Goal: Transaction & Acquisition: Purchase product/service

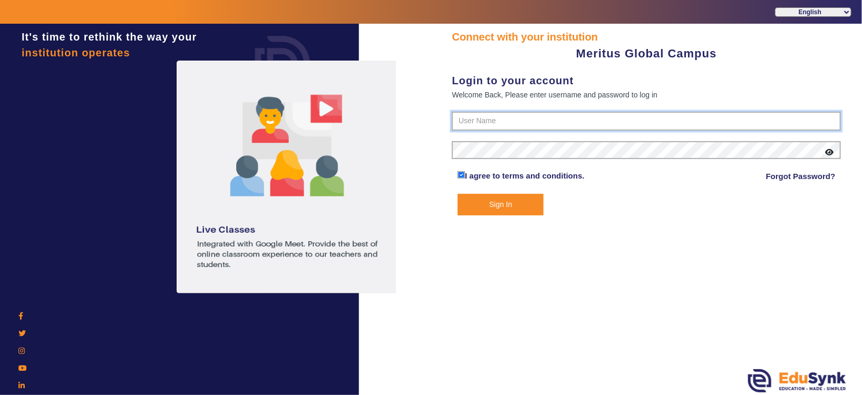
type input "8593852575"
click at [383, 175] on button "Sign In" at bounding box center [501, 205] width 86 height 22
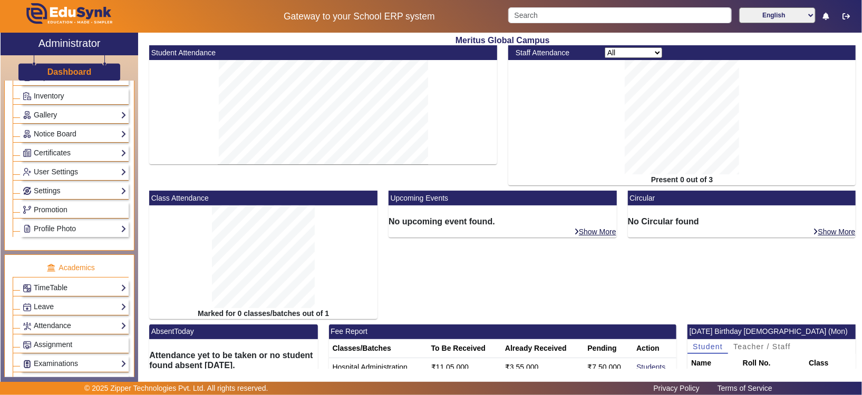
scroll to position [238, 0]
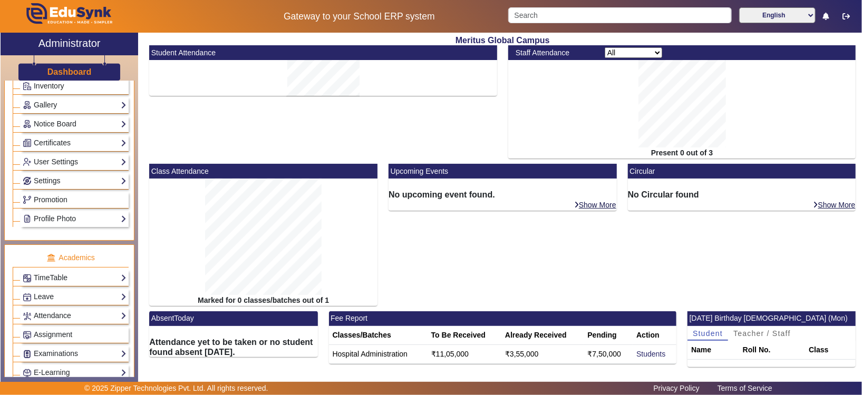
drag, startPoint x: 143, startPoint y: 274, endPoint x: 132, endPoint y: 250, distance: 26.2
click at [132, 175] on div "X Administrator Dashboard Administration Institution Institution Details Sessio…" at bounding box center [431, 209] width 861 height 352
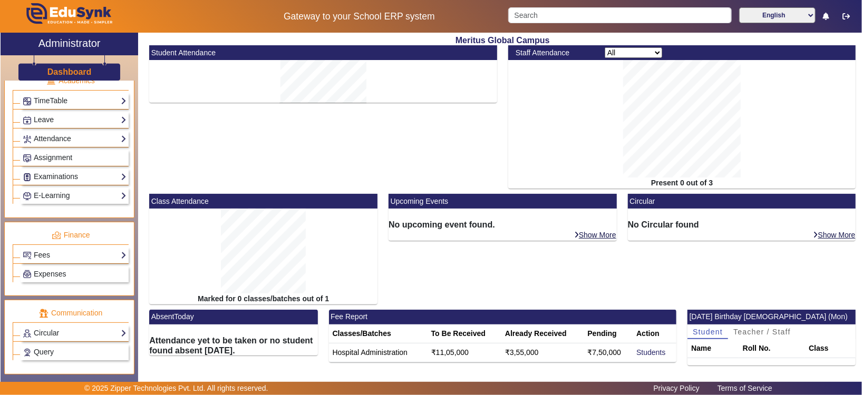
click at [144, 175] on div "Class Attendance Marked for 0 classes/batches out of 1" at bounding box center [263, 252] width 239 height 116
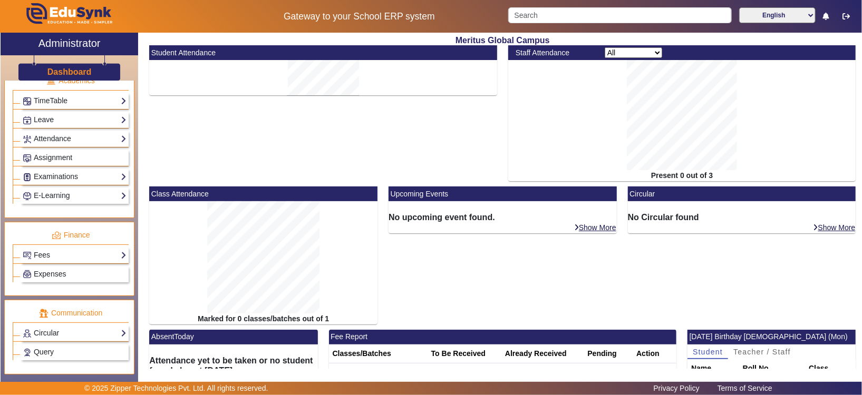
scroll to position [419, 0]
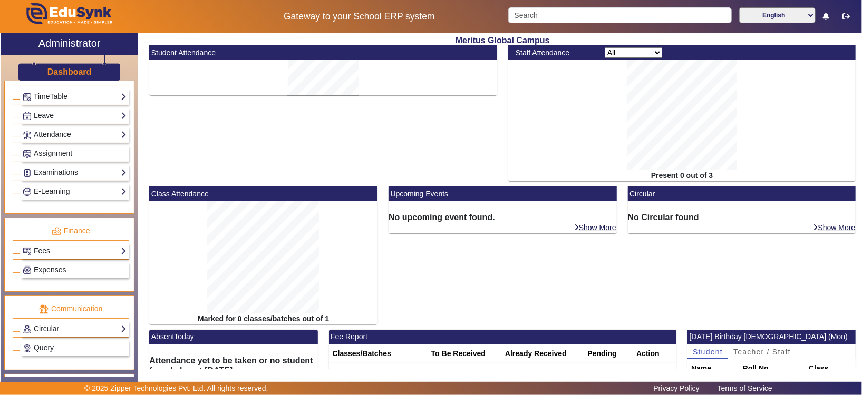
click at [144, 175] on div "AbsentToday Attendance yet to be taken or no student found absent [DATE]." at bounding box center [233, 360] width 179 height 61
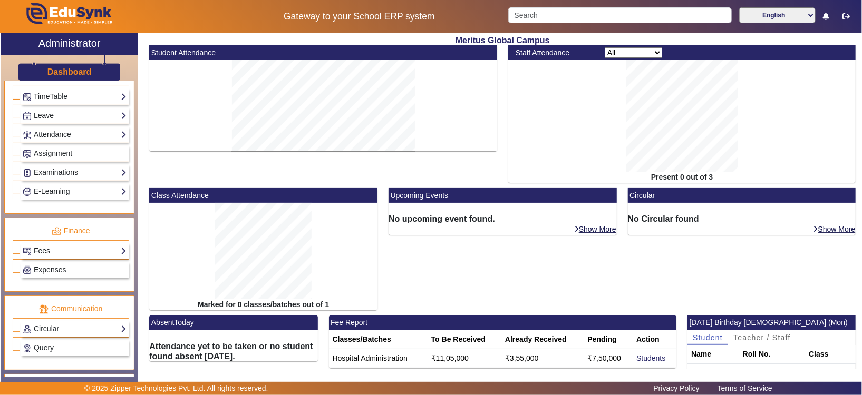
click at [103, 175] on link "Fees" at bounding box center [75, 251] width 104 height 12
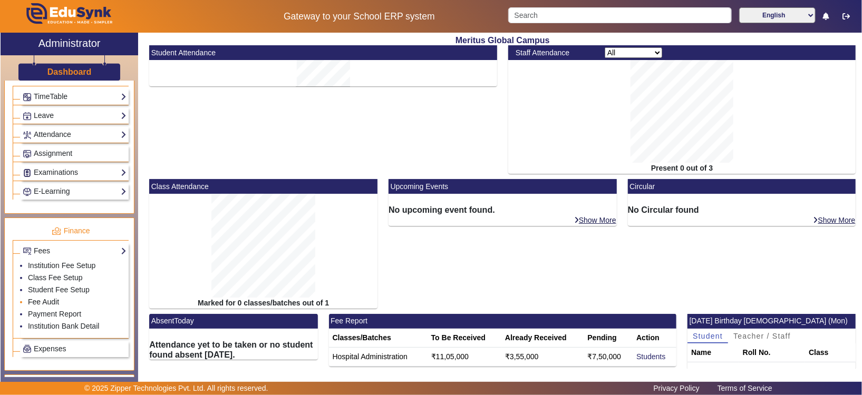
click at [50, 175] on link "Fee Audit" at bounding box center [43, 302] width 31 height 8
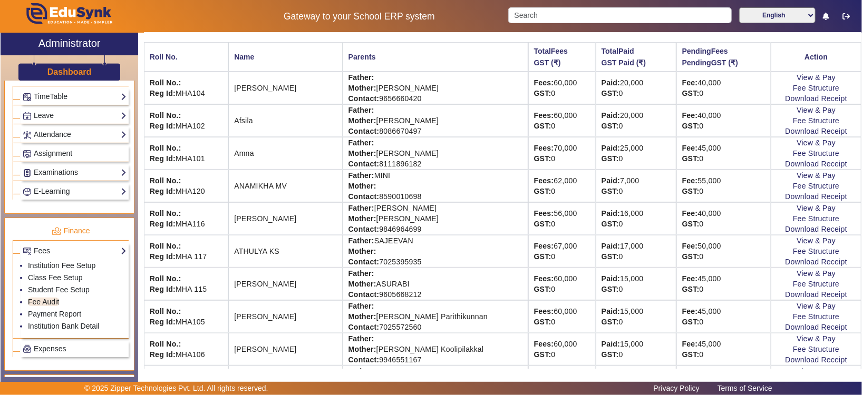
scroll to position [126, 0]
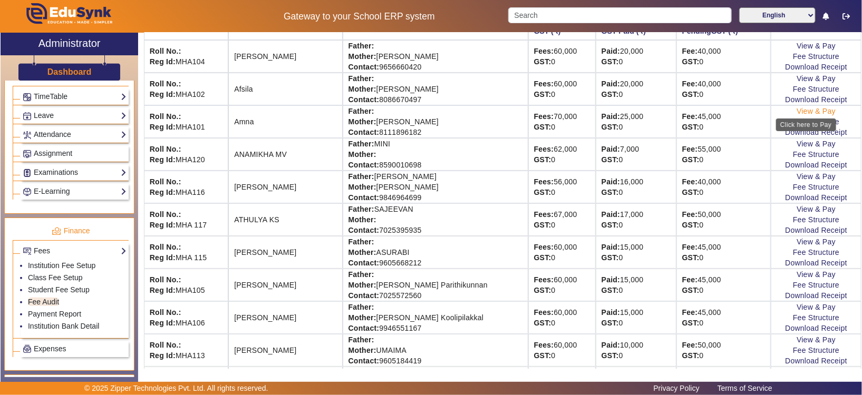
click at [383, 111] on link "View & Pay" at bounding box center [816, 111] width 39 height 8
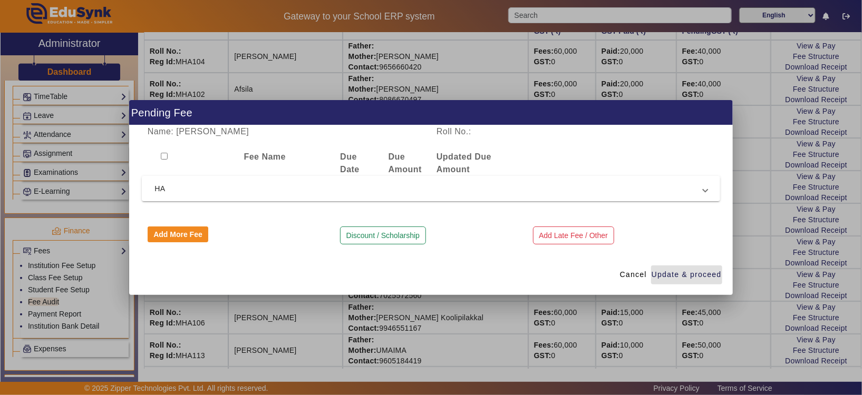
click at [161, 158] on input "checkbox" at bounding box center [164, 156] width 7 height 7
click at [383, 175] on span at bounding box center [705, 188] width 4 height 13
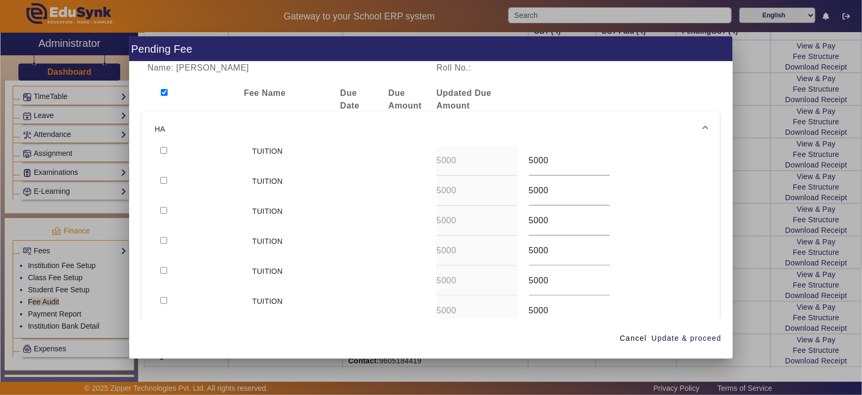
click at [160, 92] on div at bounding box center [190, 99] width 96 height 25
click at [165, 95] on input "checkbox" at bounding box center [164, 92] width 7 height 7
checkbox input "false"
click at [383, 175] on span at bounding box center [633, 338] width 35 height 25
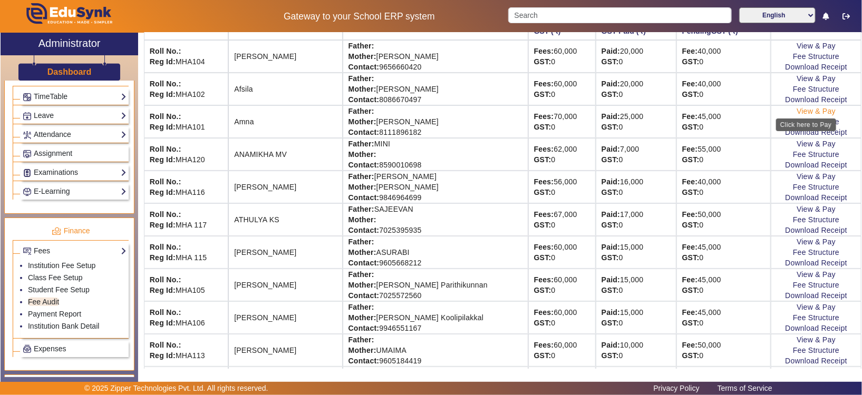
click at [383, 108] on link "View & Pay" at bounding box center [816, 111] width 39 height 8
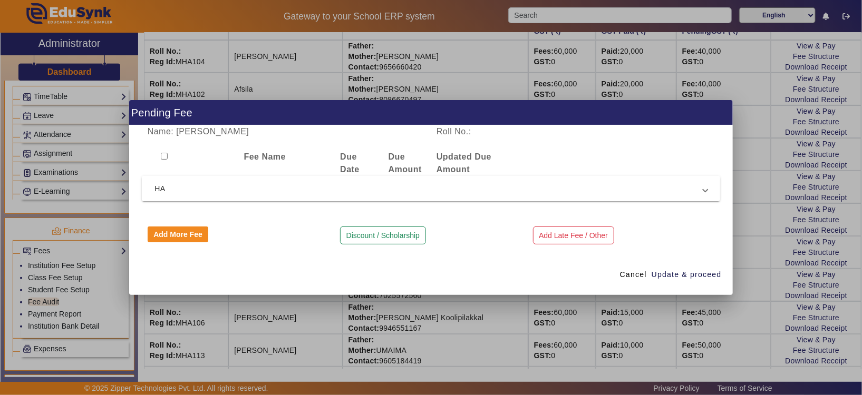
click at [383, 175] on span at bounding box center [705, 188] width 4 height 13
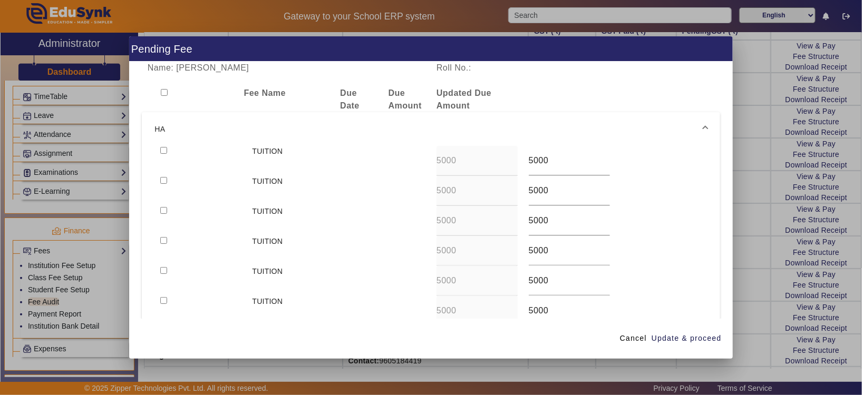
click at [163, 153] on div at bounding box center [200, 161] width 92 height 30
click at [163, 153] on input "checkbox" at bounding box center [163, 150] width 7 height 7
checkbox input "true"
click at [383, 175] on span "Update & proceed" at bounding box center [687, 338] width 70 height 11
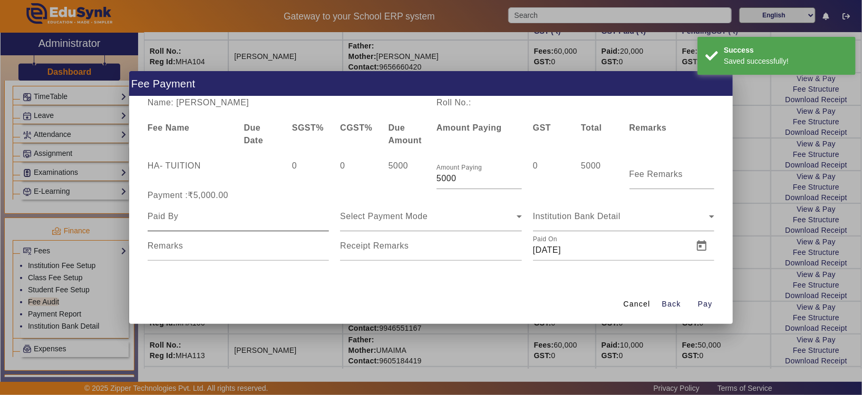
click at [260, 175] on div at bounding box center [239, 217] width 182 height 30
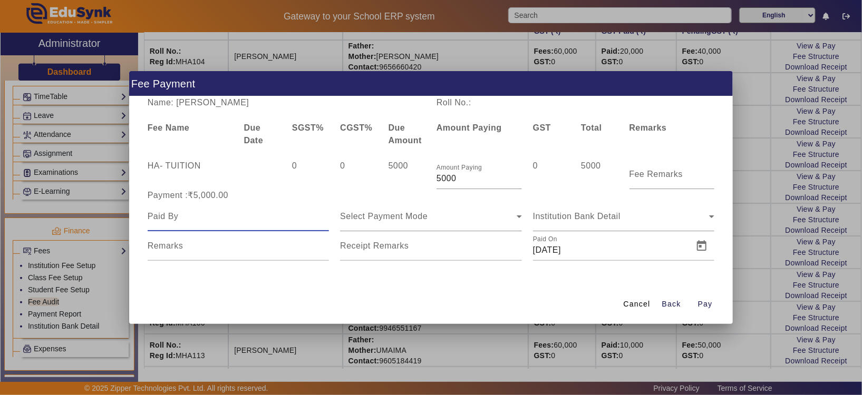
type input "a"
type input "AMNA"
click at [383, 175] on icon at bounding box center [519, 216] width 13 height 13
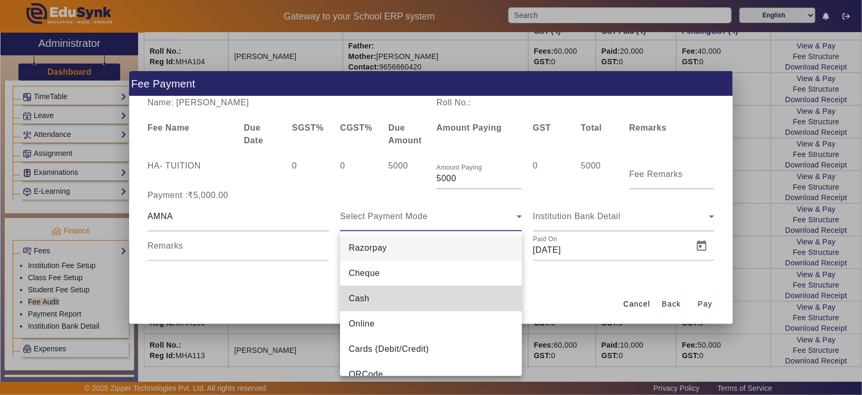
click at [383, 175] on mat-option "Cash" at bounding box center [431, 298] width 182 height 25
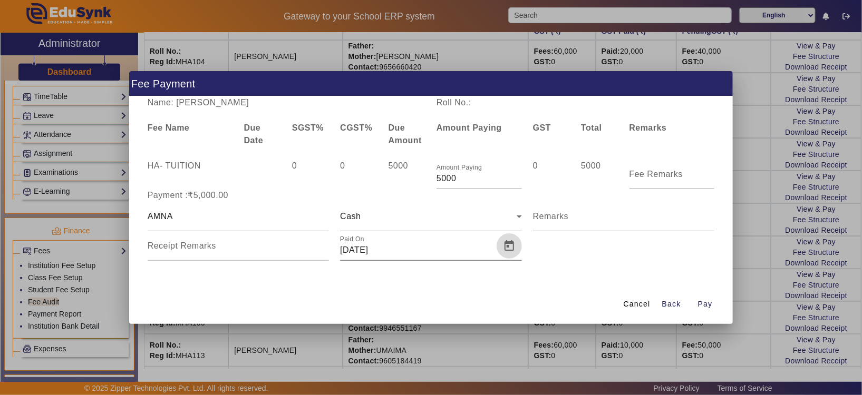
click at [383, 175] on span "Open calendar" at bounding box center [509, 246] width 25 height 25
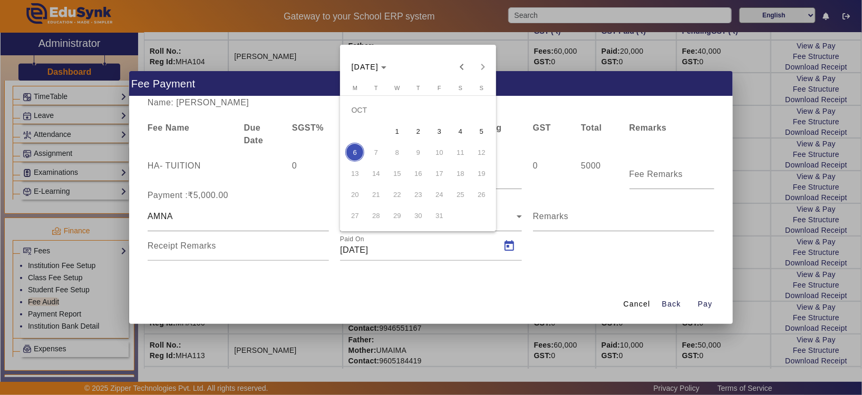
click at [383, 129] on span "5" at bounding box center [481, 131] width 19 height 19
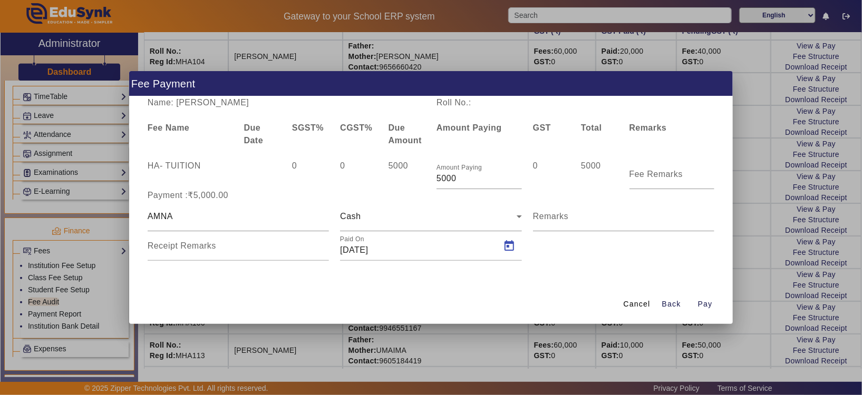
type input "05/10/2025"
click at [383, 175] on span "button" at bounding box center [706, 304] width 34 height 25
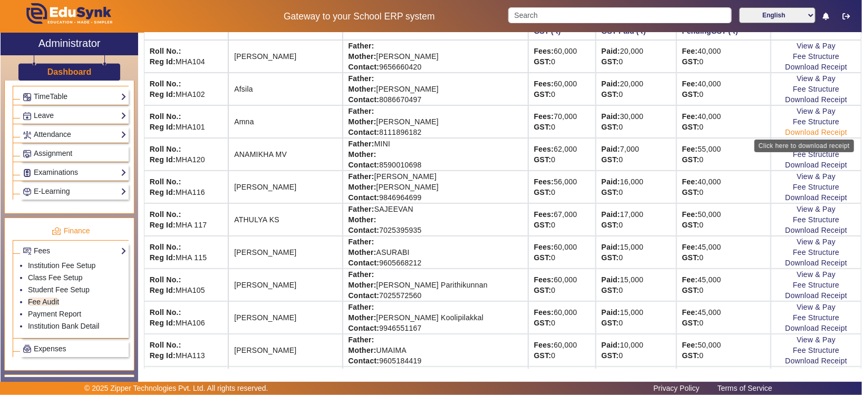
click at [383, 132] on link "Download Receipt" at bounding box center [816, 132] width 62 height 8
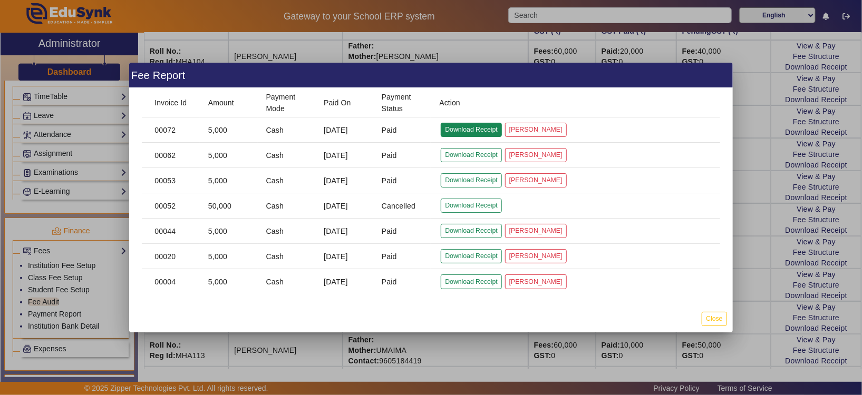
click at [383, 128] on button "Download Receipt" at bounding box center [471, 130] width 61 height 14
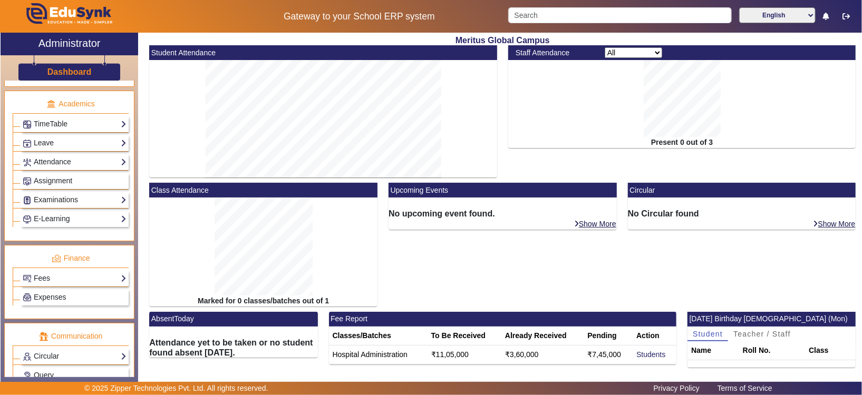
scroll to position [411, 0]
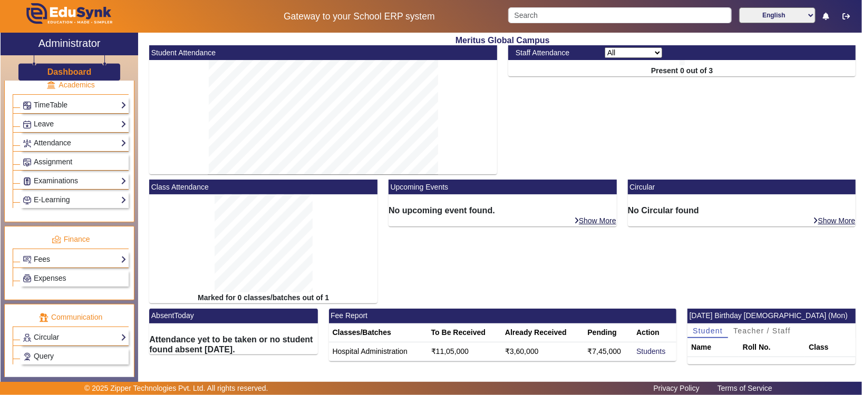
click at [114, 258] on link "Fees" at bounding box center [75, 260] width 104 height 12
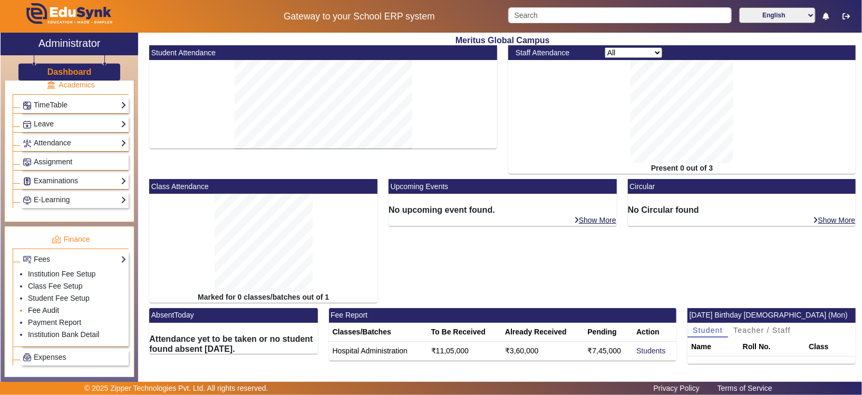
click at [56, 308] on link "Fee Audit" at bounding box center [43, 310] width 31 height 8
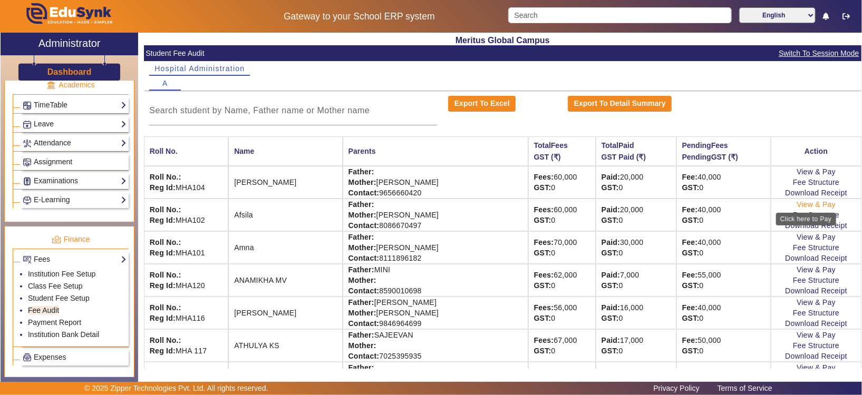
click at [800, 204] on link "View & Pay" at bounding box center [816, 204] width 39 height 8
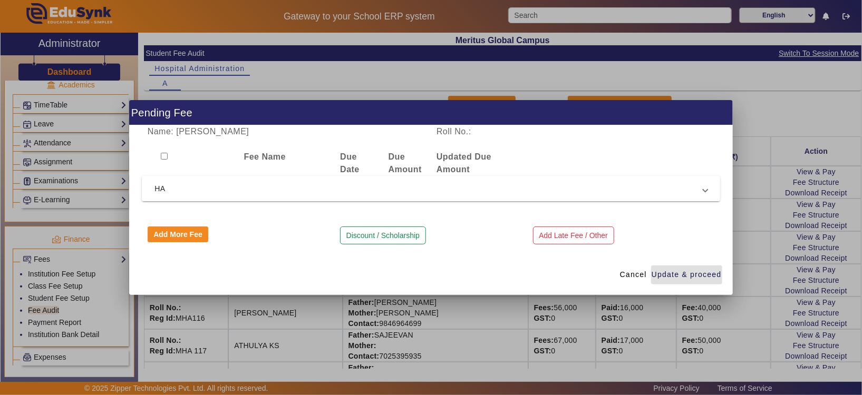
click at [707, 187] on span at bounding box center [705, 188] width 4 height 13
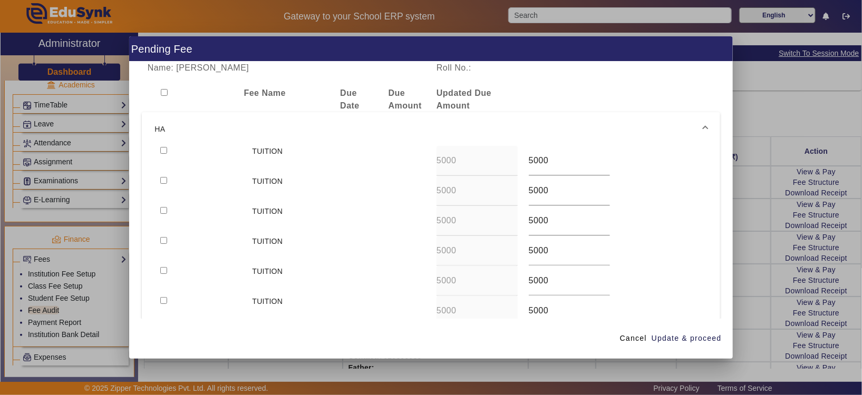
click at [162, 149] on input "checkbox" at bounding box center [163, 150] width 7 height 7
checkbox input "true"
click at [639, 335] on span "Cancel" at bounding box center [633, 338] width 27 height 11
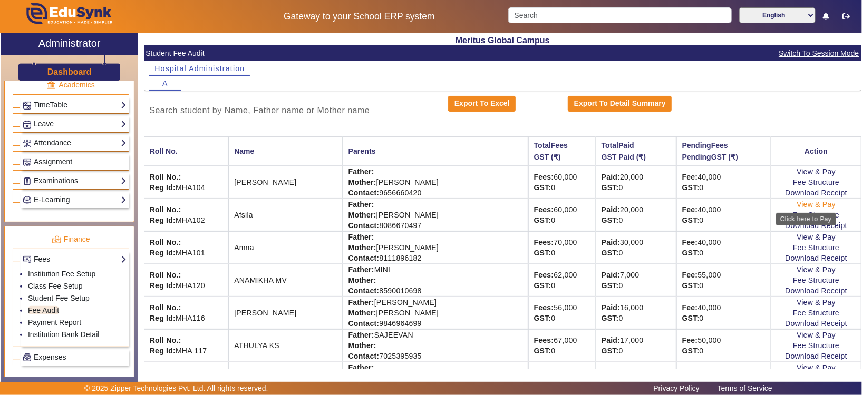
click at [809, 206] on link "View & Pay" at bounding box center [816, 204] width 39 height 8
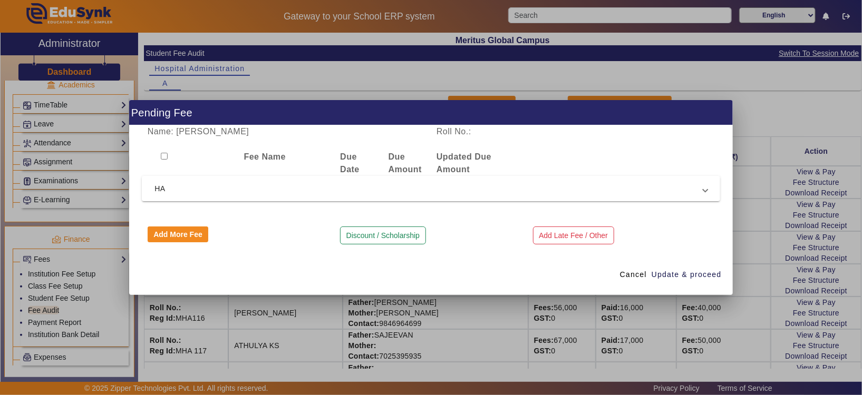
click at [166, 159] on input "checkbox" at bounding box center [164, 156] width 7 height 7
checkbox input "true"
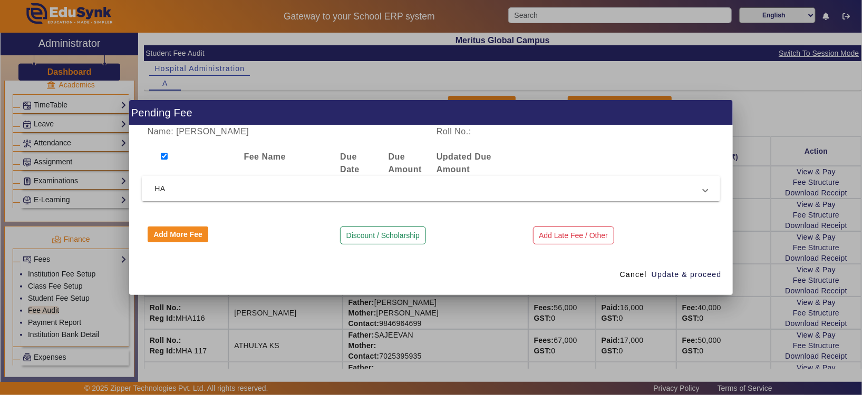
checkbox input "true"
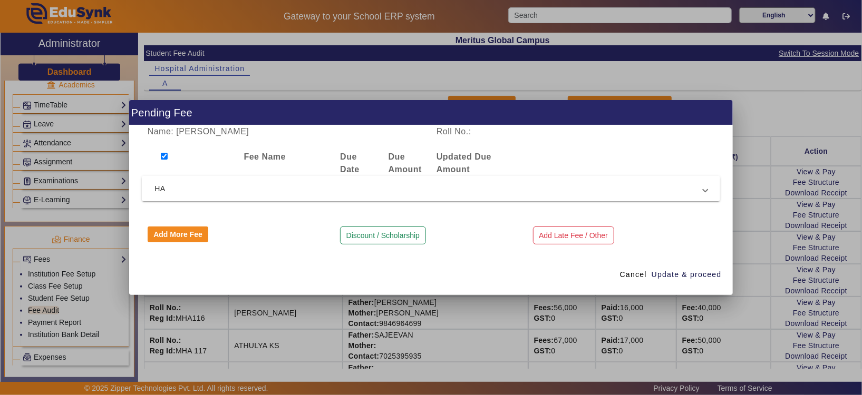
click at [162, 155] on input "checkbox" at bounding box center [164, 156] width 7 height 7
checkbox input "false"
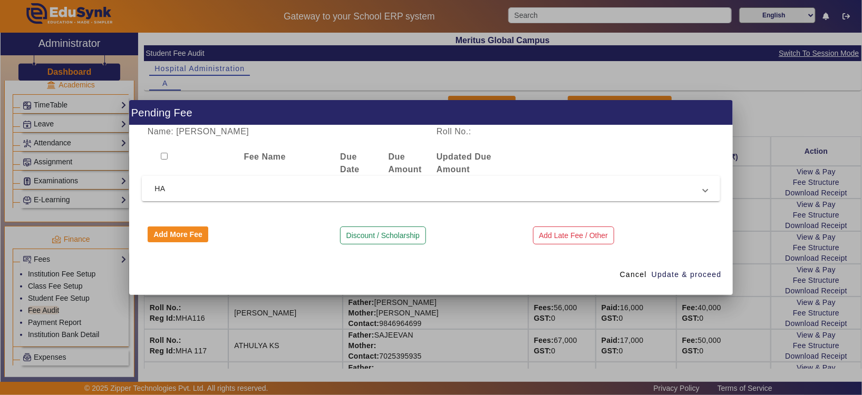
checkbox input "false"
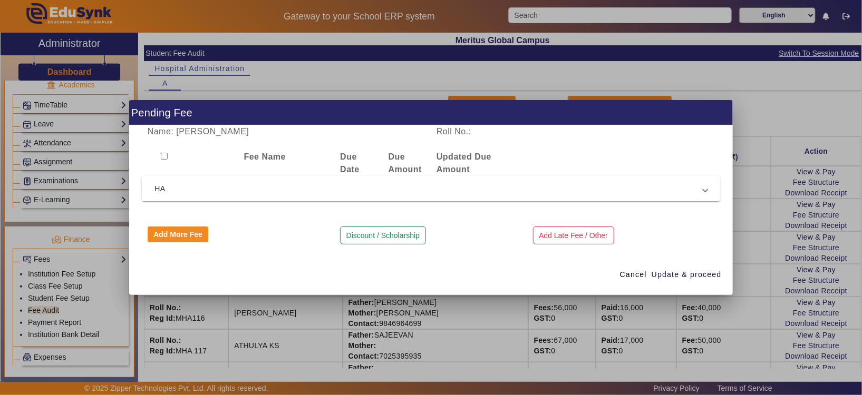
click at [185, 189] on span "HA" at bounding box center [428, 188] width 549 height 13
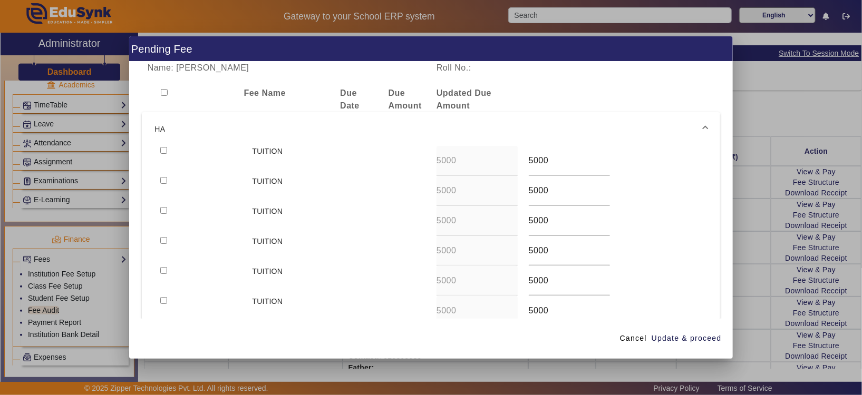
click at [163, 152] on input "checkbox" at bounding box center [163, 150] width 7 height 7
checkbox input "true"
click at [678, 336] on span "Update & proceed" at bounding box center [687, 338] width 70 height 11
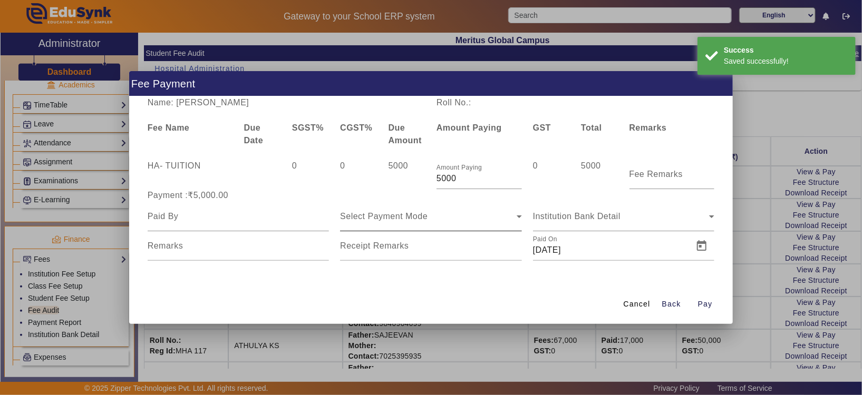
click at [518, 214] on icon at bounding box center [519, 216] width 13 height 13
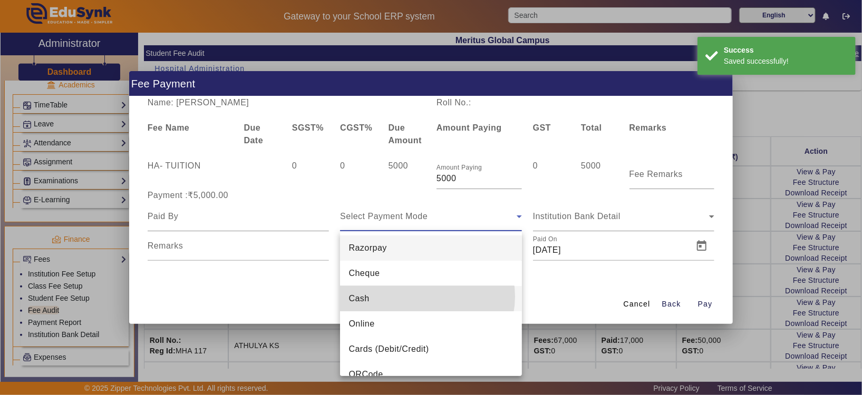
click at [423, 297] on mat-option "Cash" at bounding box center [431, 298] width 182 height 25
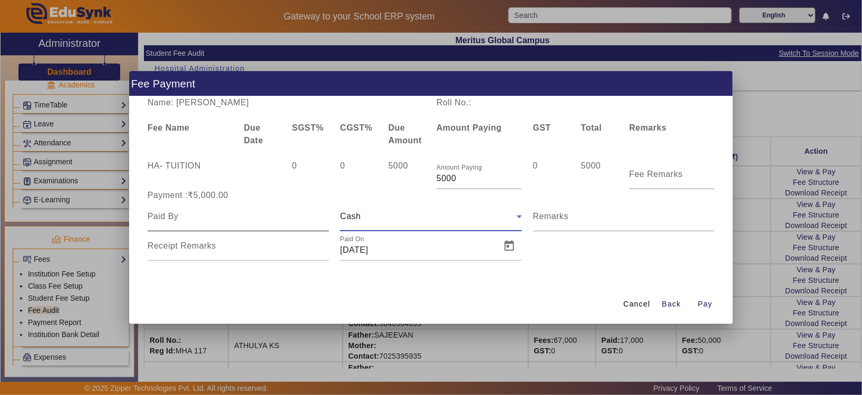
click at [213, 225] on div at bounding box center [239, 217] width 182 height 30
type input "AFSILA"
click at [708, 305] on span "Pay" at bounding box center [705, 304] width 15 height 11
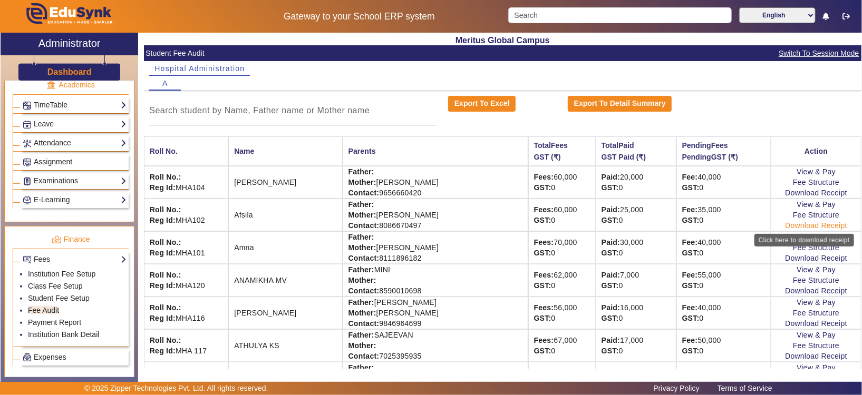
click at [808, 221] on link "Download Receipt" at bounding box center [816, 225] width 62 height 8
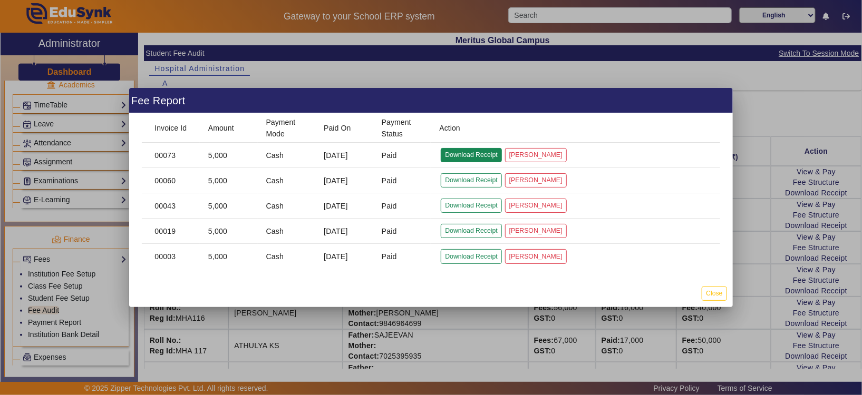
click at [454, 161] on button "Download Receipt" at bounding box center [471, 155] width 61 height 14
click at [712, 296] on button "Close" at bounding box center [714, 294] width 25 height 14
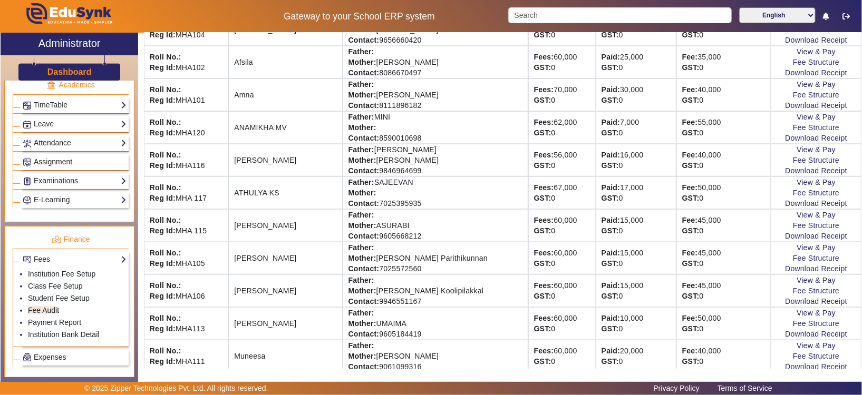
scroll to position [158, 0]
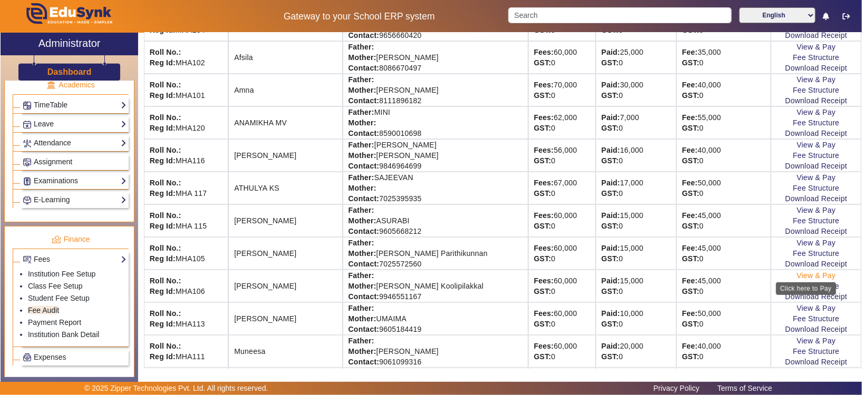
click at [797, 276] on link "View & Pay" at bounding box center [816, 276] width 39 height 8
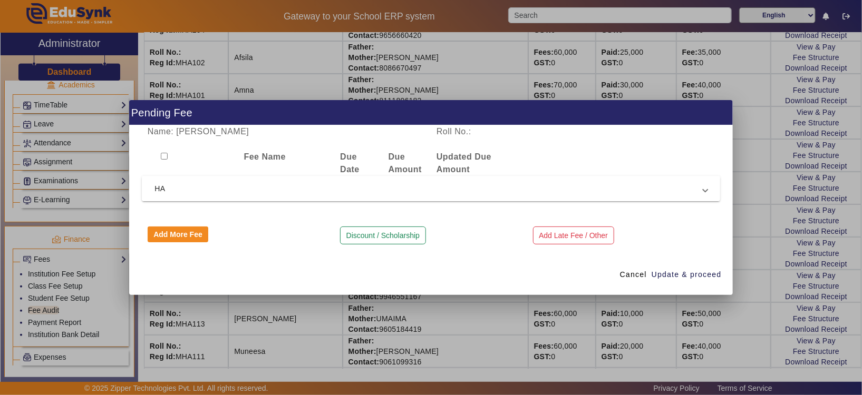
click at [552, 195] on mat-expansion-panel-header "HA" at bounding box center [431, 188] width 578 height 25
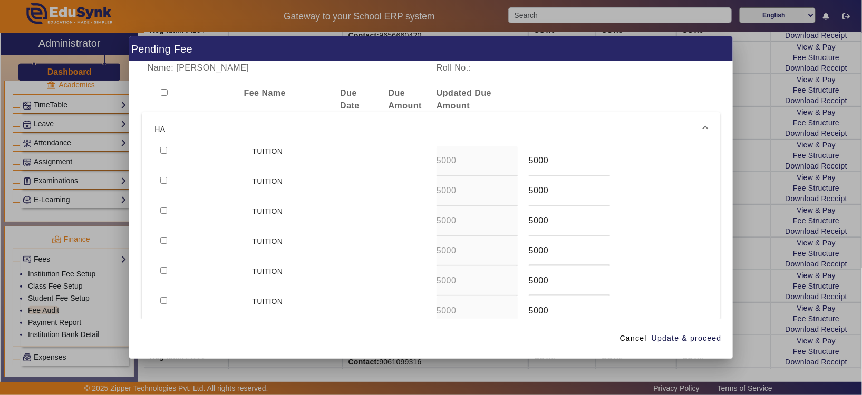
click at [161, 147] on input "checkbox" at bounding box center [163, 150] width 7 height 7
checkbox input "true"
click at [679, 334] on span "Update & proceed" at bounding box center [687, 338] width 70 height 11
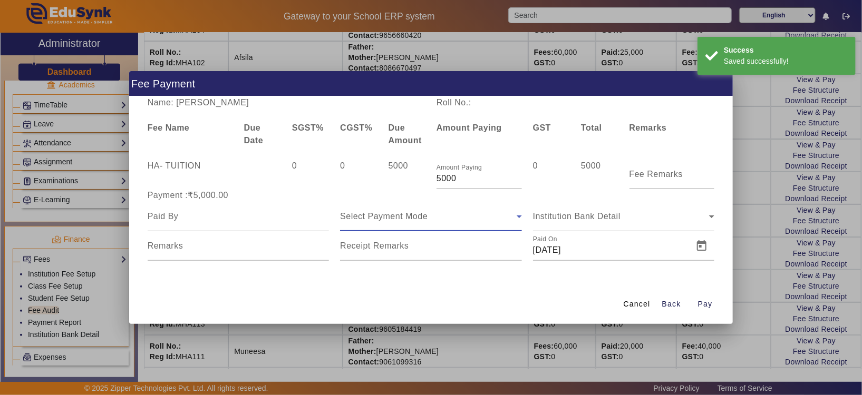
click at [519, 218] on icon at bounding box center [519, 216] width 13 height 13
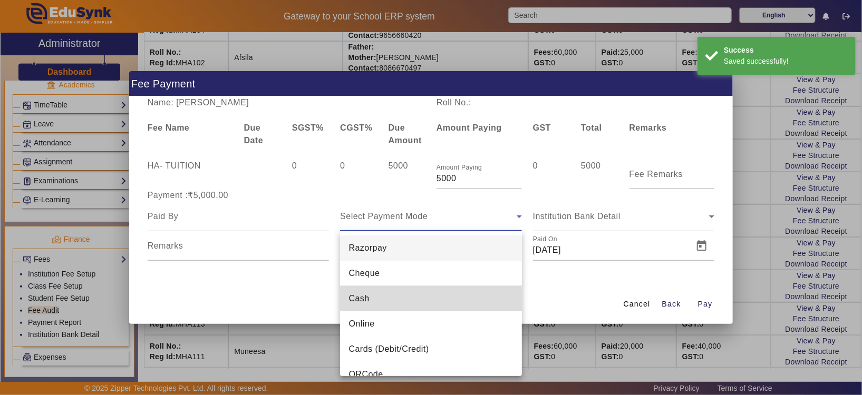
click at [474, 307] on mat-option "Cash" at bounding box center [431, 298] width 182 height 25
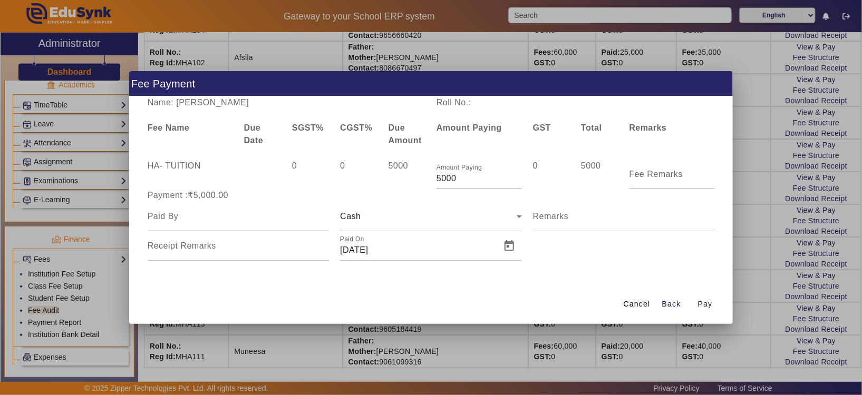
click at [226, 223] on div at bounding box center [239, 217] width 182 height 30
type input "FIDHA K P"
click at [512, 250] on span "Open calendar" at bounding box center [509, 246] width 25 height 25
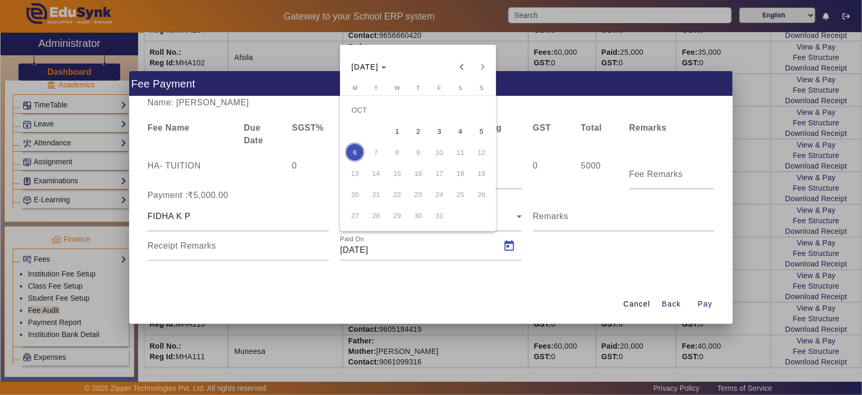
click at [441, 134] on span "3" at bounding box center [439, 131] width 19 height 19
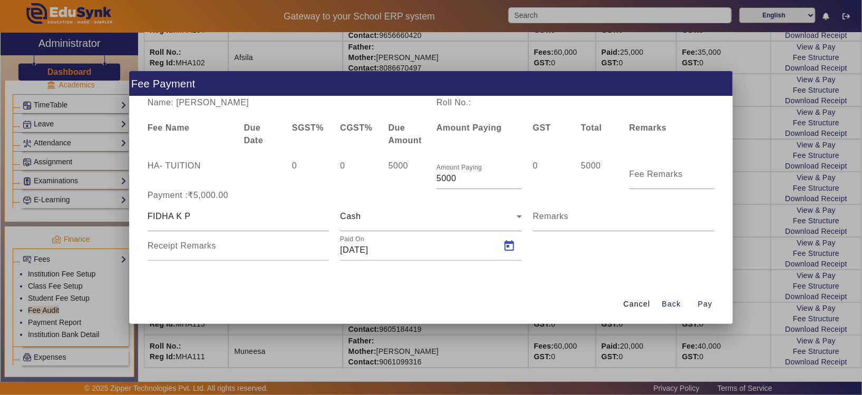
type input "[DATE]"
click at [705, 301] on span "Pay" at bounding box center [705, 304] width 15 height 11
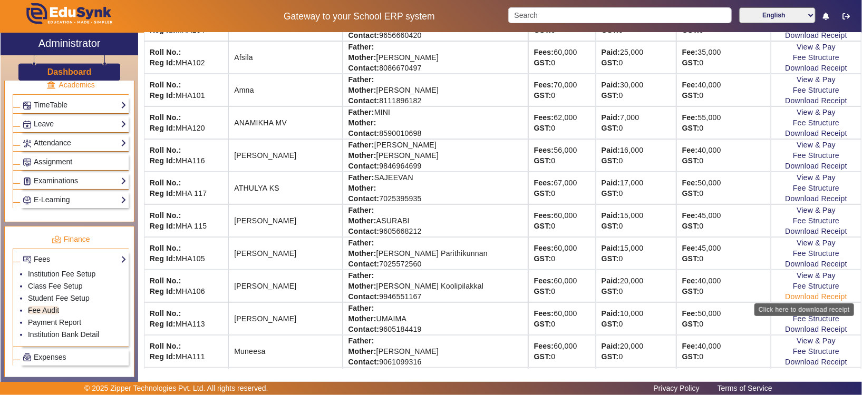
click at [787, 294] on link "Download Receipt" at bounding box center [816, 297] width 62 height 8
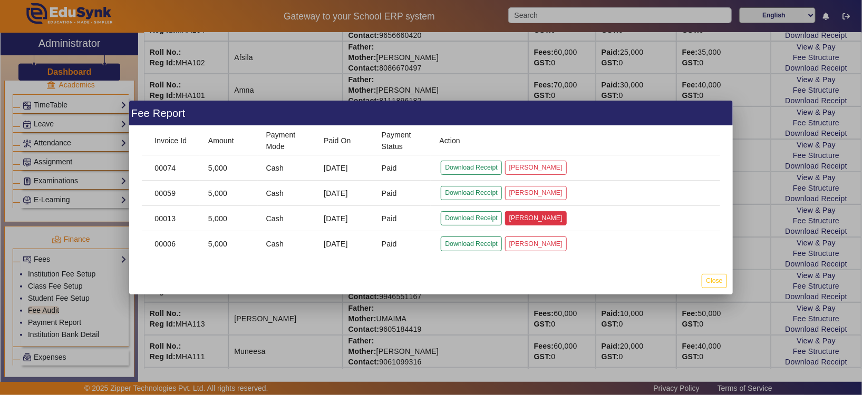
click at [518, 221] on button "[PERSON_NAME]" at bounding box center [536, 218] width 62 height 14
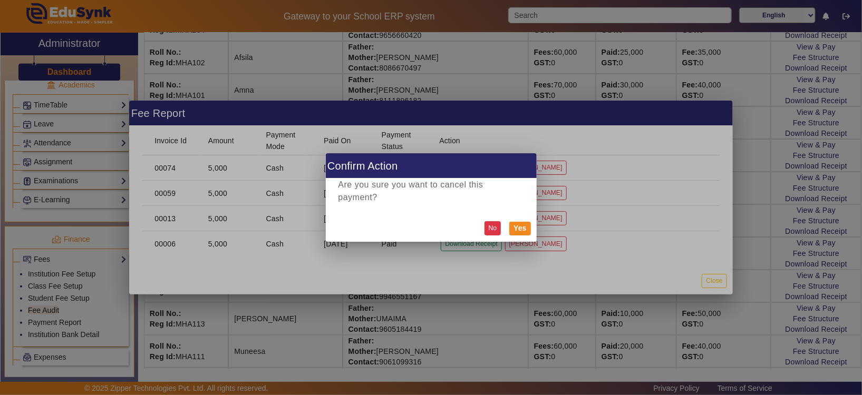
click at [492, 223] on button "No" at bounding box center [493, 228] width 17 height 14
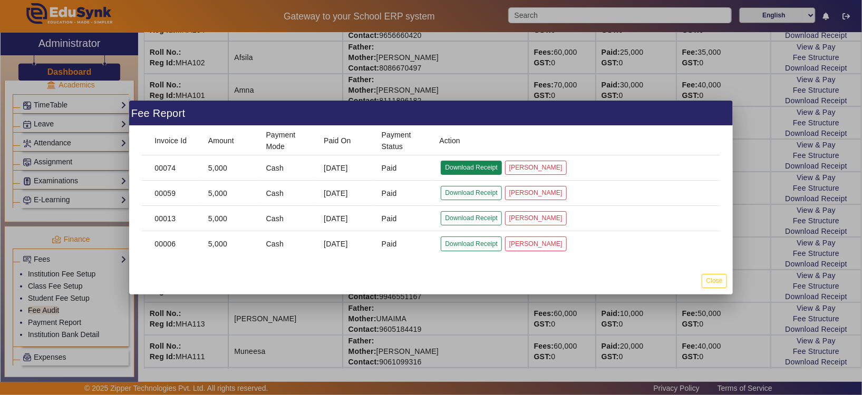
click at [479, 166] on button "Download Receipt" at bounding box center [471, 168] width 61 height 14
click at [713, 276] on button "Close" at bounding box center [714, 281] width 25 height 14
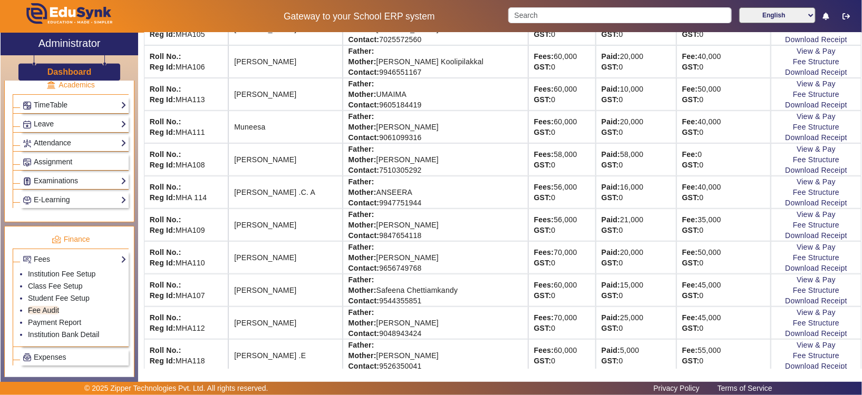
scroll to position [388, 0]
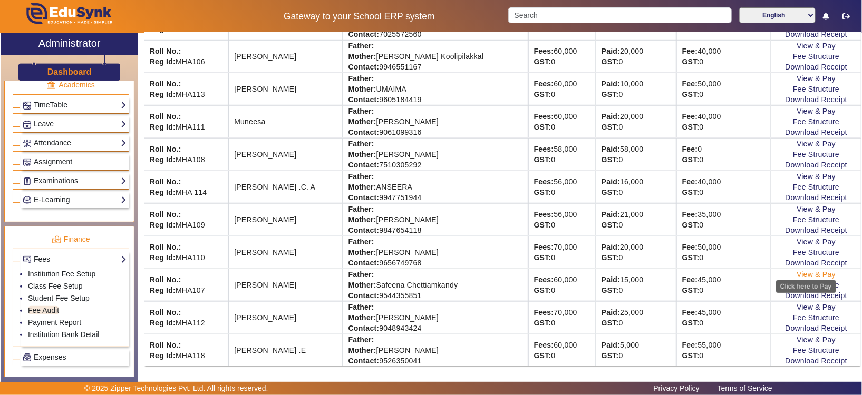
click at [800, 270] on link "View & Pay" at bounding box center [816, 274] width 39 height 8
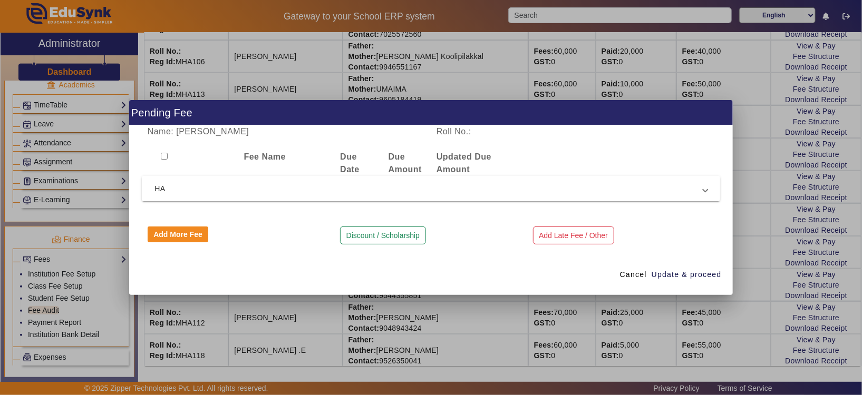
click at [430, 193] on span "HA" at bounding box center [428, 188] width 549 height 13
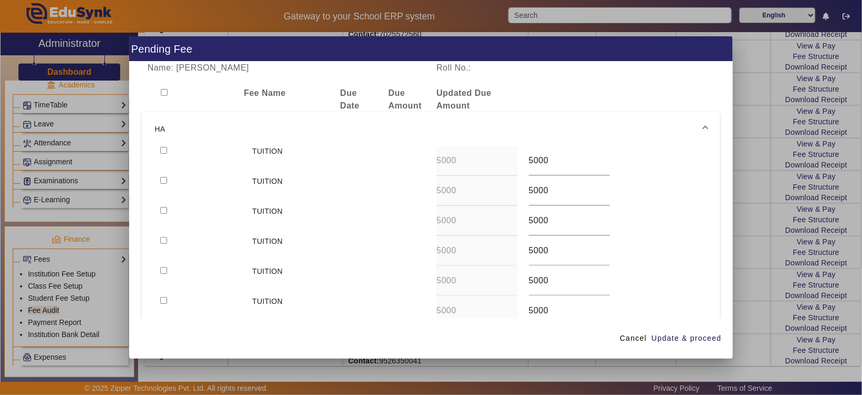
click at [162, 153] on div at bounding box center [200, 161] width 92 height 30
click at [161, 152] on input "checkbox" at bounding box center [163, 150] width 7 height 7
checkbox input "true"
click at [689, 342] on span "Update & proceed" at bounding box center [687, 338] width 70 height 11
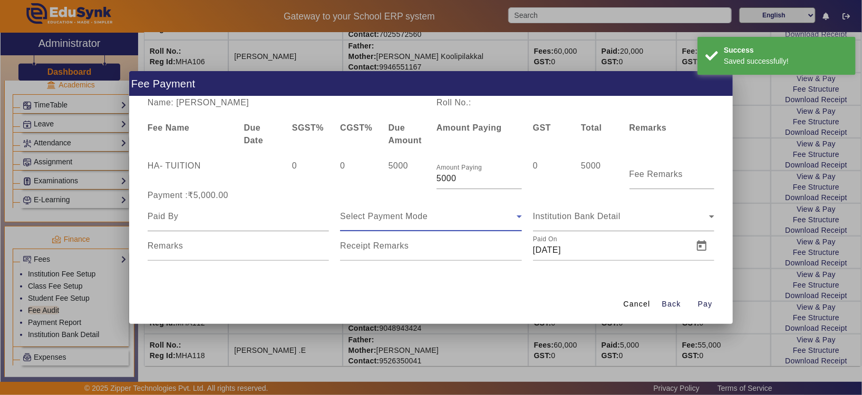
click at [513, 215] on icon at bounding box center [519, 216] width 13 height 13
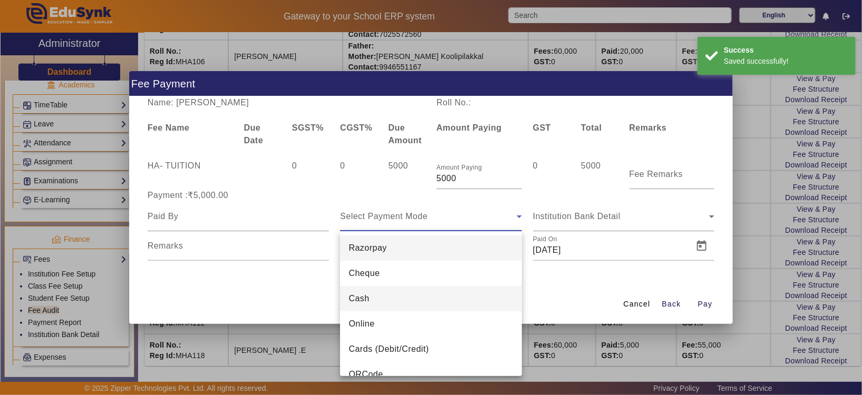
click at [460, 295] on mat-option "Cash" at bounding box center [431, 298] width 182 height 25
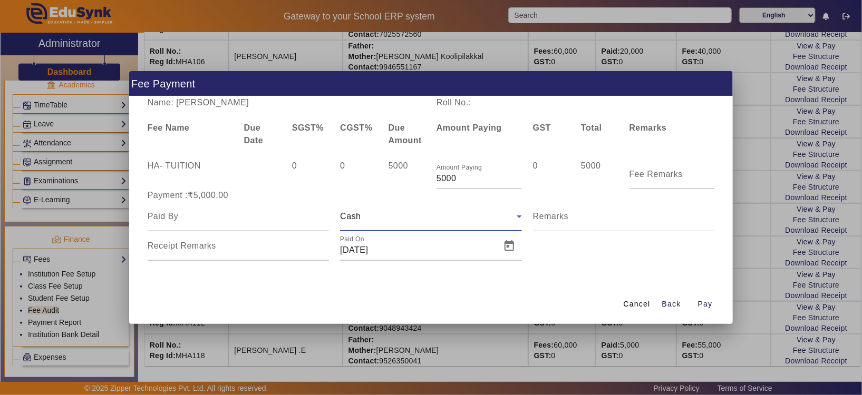
click at [274, 220] on input at bounding box center [239, 216] width 182 height 13
type input "NIZA"
click at [712, 304] on span "Pay" at bounding box center [705, 304] width 15 height 11
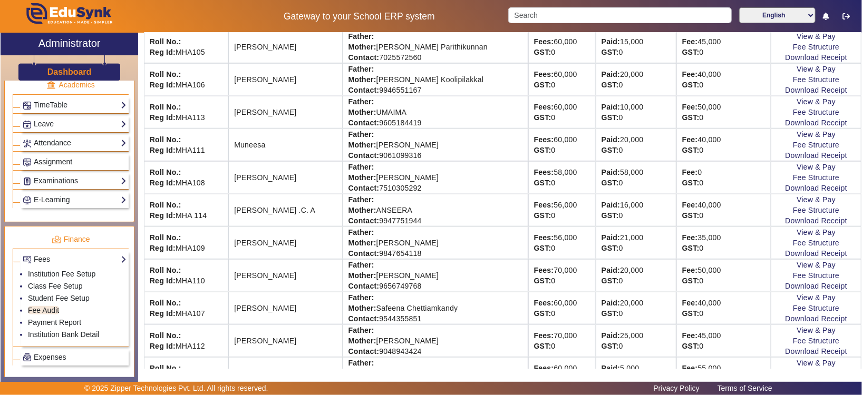
scroll to position [379, 0]
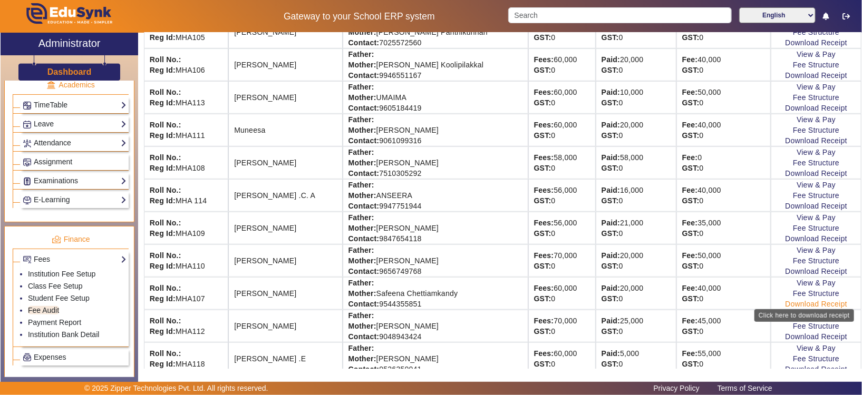
click at [785, 300] on link "Download Receipt" at bounding box center [816, 304] width 62 height 8
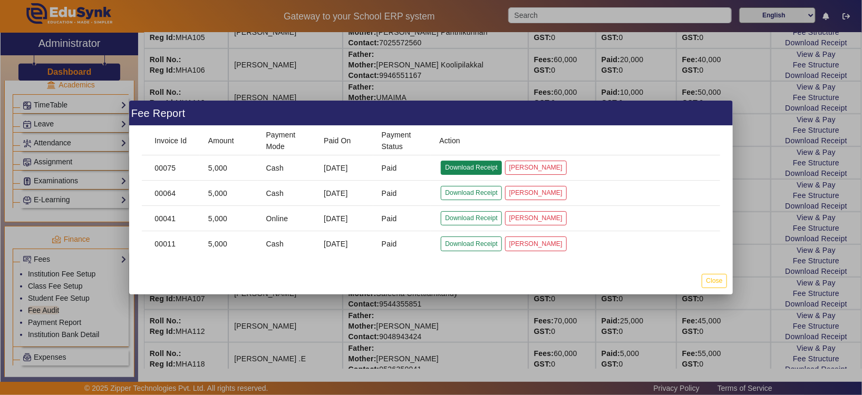
click at [462, 167] on button "Download Receipt" at bounding box center [471, 168] width 61 height 14
click at [710, 286] on button "Close" at bounding box center [714, 281] width 25 height 14
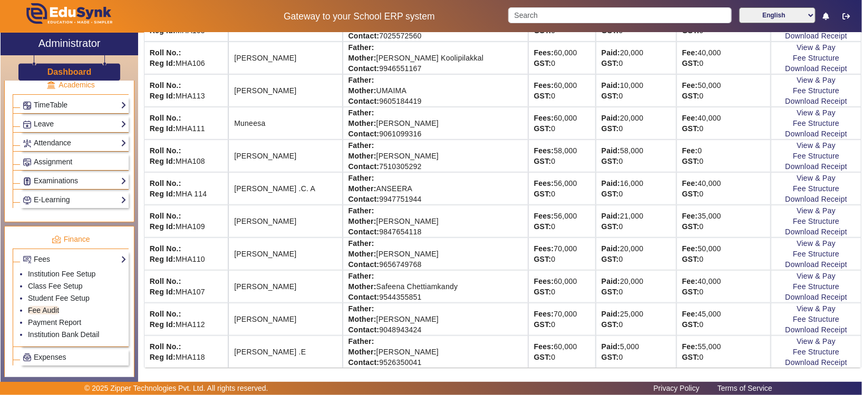
scroll to position [388, 0]
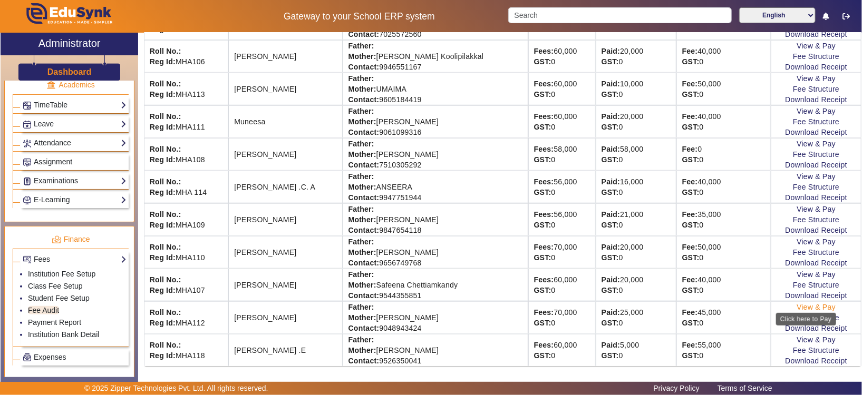
click at [802, 303] on link "View & Pay" at bounding box center [816, 307] width 39 height 8
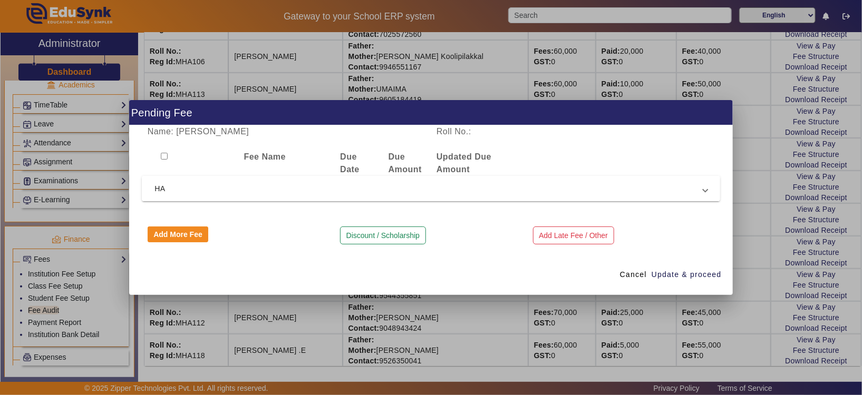
click at [202, 192] on span "HA" at bounding box center [428, 188] width 549 height 13
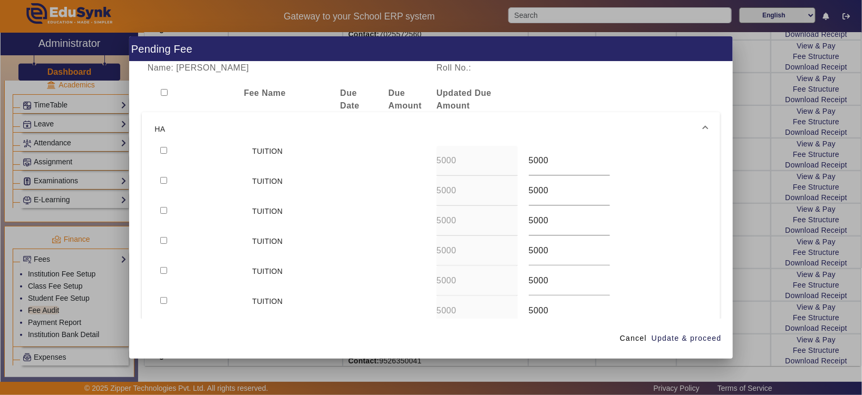
click at [162, 153] on div at bounding box center [200, 161] width 92 height 30
click at [165, 149] on input "checkbox" at bounding box center [163, 150] width 7 height 7
checkbox input "true"
click at [683, 342] on span "Update & proceed" at bounding box center [687, 338] width 70 height 11
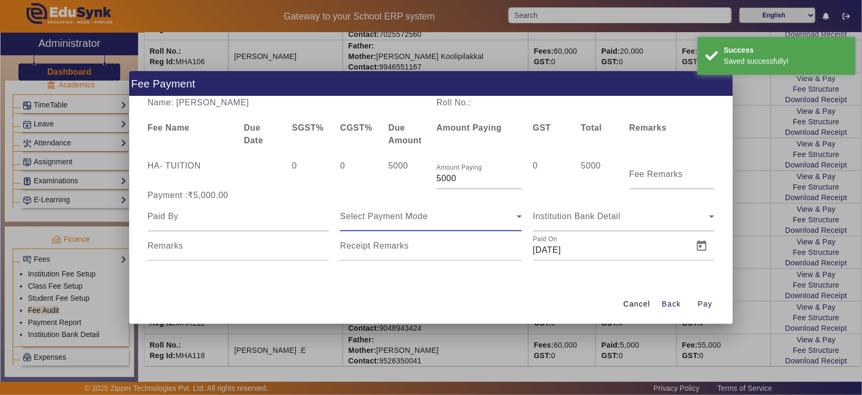
click at [521, 217] on icon at bounding box center [519, 216] width 13 height 13
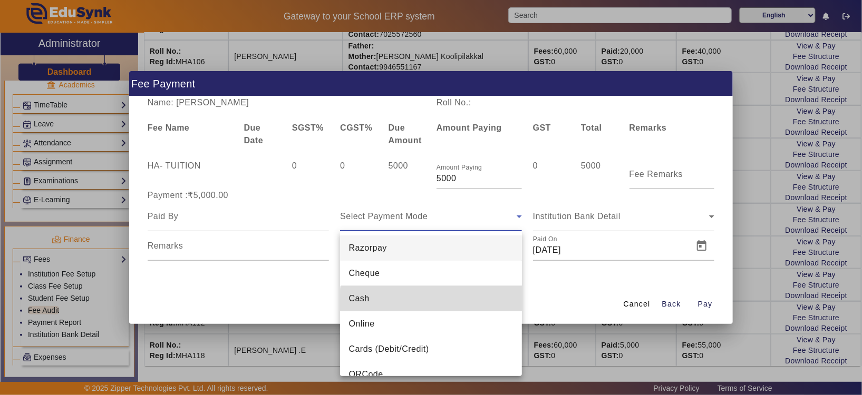
click at [444, 304] on mat-option "Cash" at bounding box center [431, 298] width 182 height 25
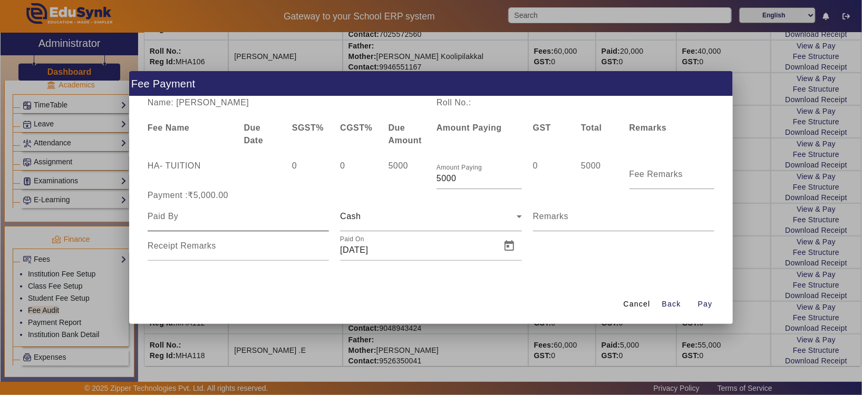
click at [218, 228] on div at bounding box center [239, 217] width 182 height 30
type input "SANA C K"
click at [706, 302] on span "Pay" at bounding box center [705, 304] width 15 height 11
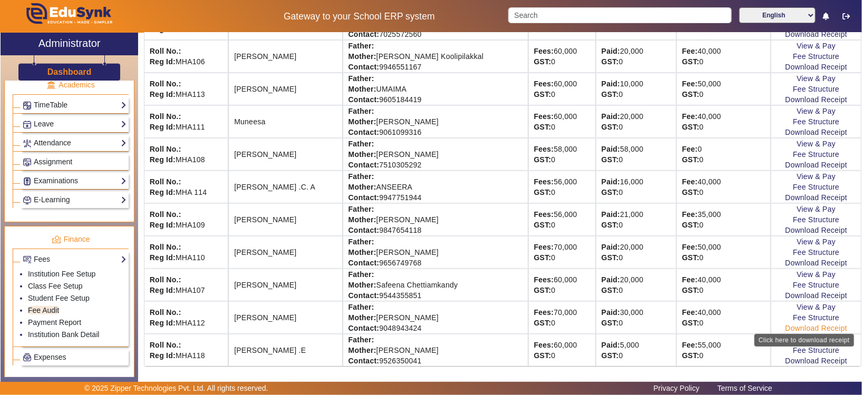
click at [805, 328] on link "Download Receipt" at bounding box center [816, 328] width 62 height 8
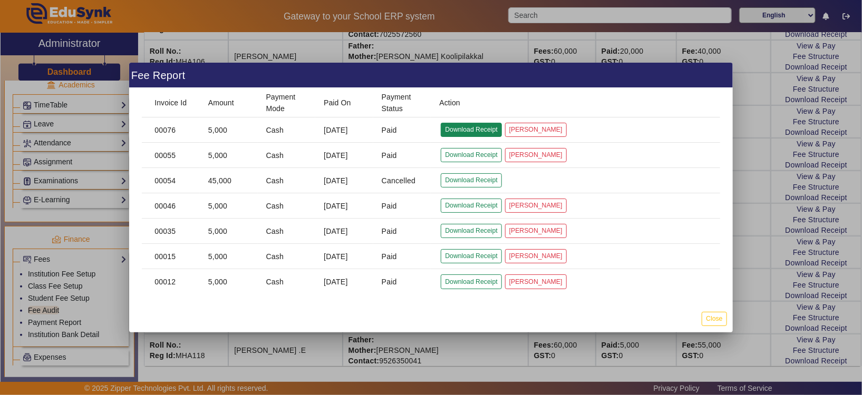
click at [463, 132] on button "Download Receipt" at bounding box center [471, 130] width 61 height 14
click at [710, 324] on button "Close" at bounding box center [714, 319] width 25 height 14
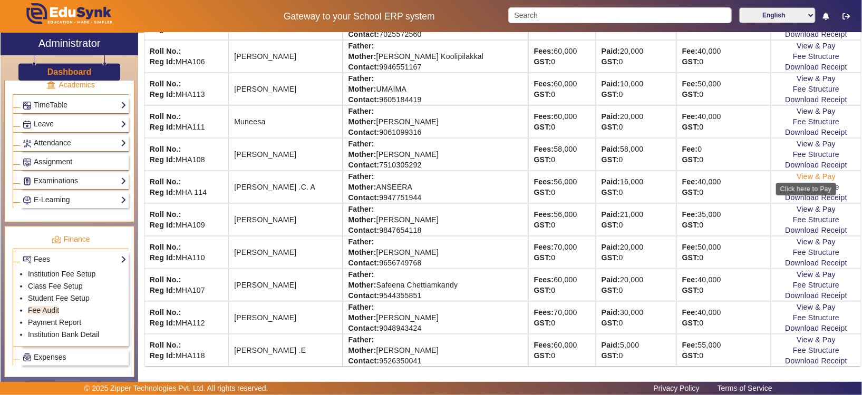
click at [799, 172] on link "View & Pay" at bounding box center [816, 176] width 39 height 8
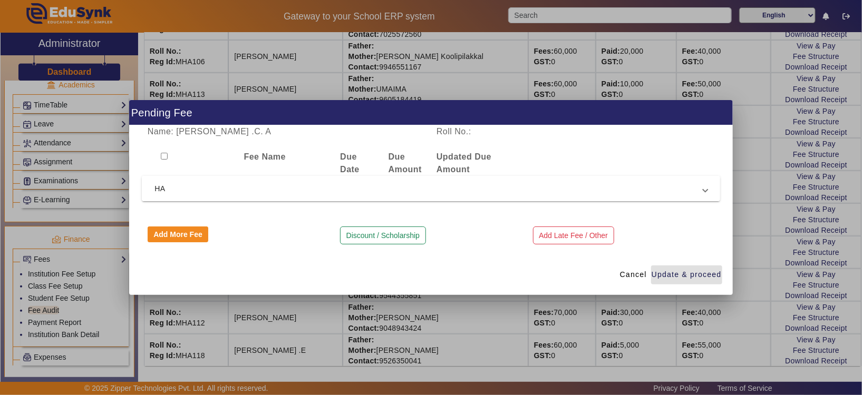
click at [204, 193] on span "HA" at bounding box center [428, 188] width 549 height 13
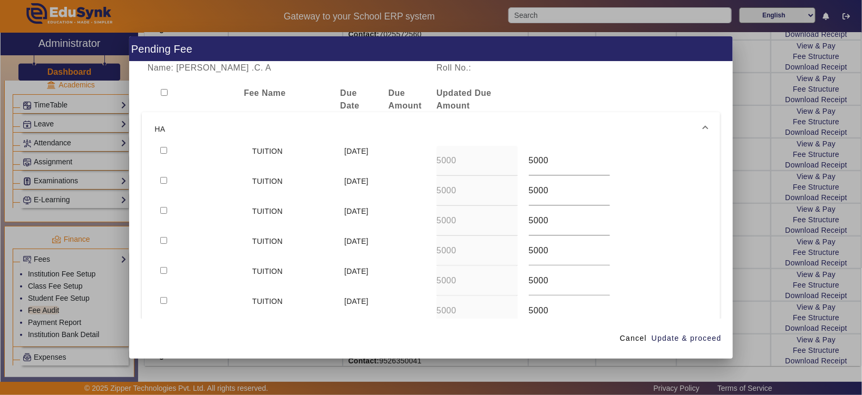
click at [165, 148] on input "checkbox" at bounding box center [163, 150] width 7 height 7
checkbox input "true"
click at [692, 335] on span "Update & proceed" at bounding box center [687, 338] width 70 height 11
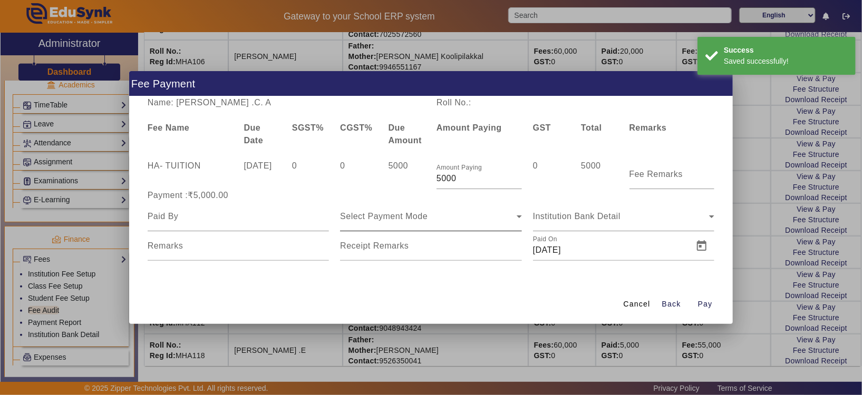
click at [518, 220] on icon at bounding box center [519, 216] width 13 height 13
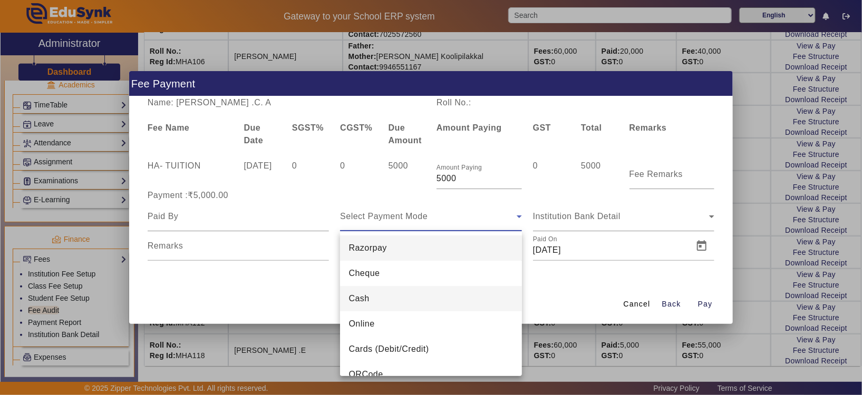
click at [437, 305] on mat-option "Cash" at bounding box center [431, 298] width 182 height 25
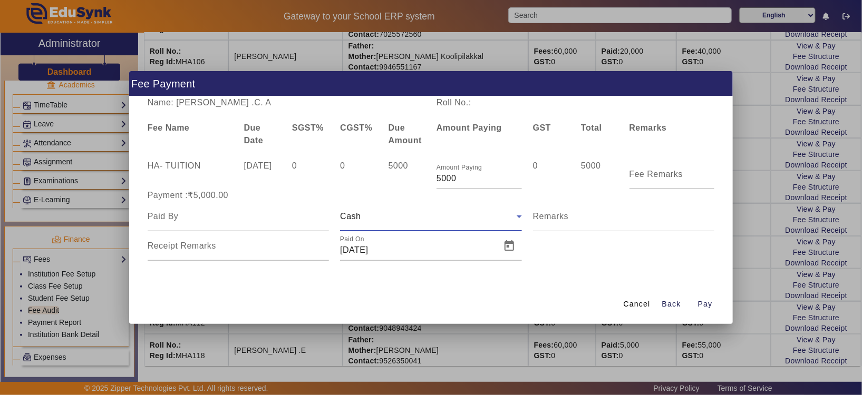
click at [197, 222] on input at bounding box center [239, 216] width 182 height 13
type input "NAJA C A"
click at [512, 243] on span "Open calendar" at bounding box center [509, 246] width 25 height 25
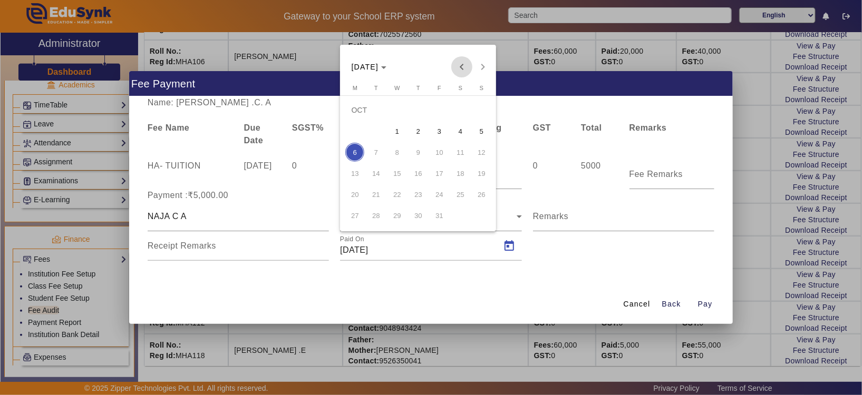
click at [457, 68] on span "Previous month" at bounding box center [461, 66] width 21 height 21
click at [378, 211] on span "30" at bounding box center [375, 215] width 19 height 19
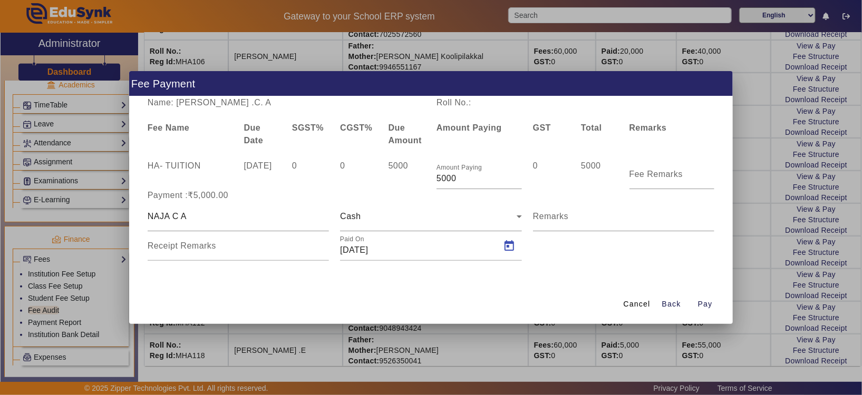
type input "[DATE]"
click at [642, 223] on input "Remarks" at bounding box center [624, 221] width 182 height 13
type input "OCTOBER FEE"
click at [705, 310] on span "button" at bounding box center [706, 304] width 34 height 25
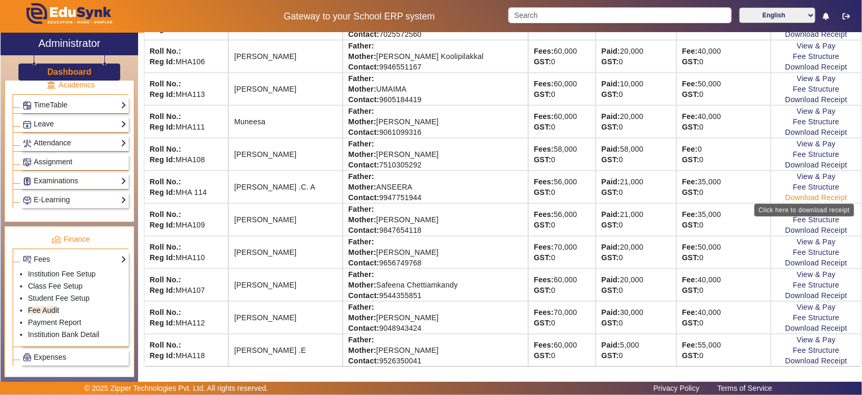
click at [807, 195] on link "Download Receipt" at bounding box center [816, 198] width 62 height 8
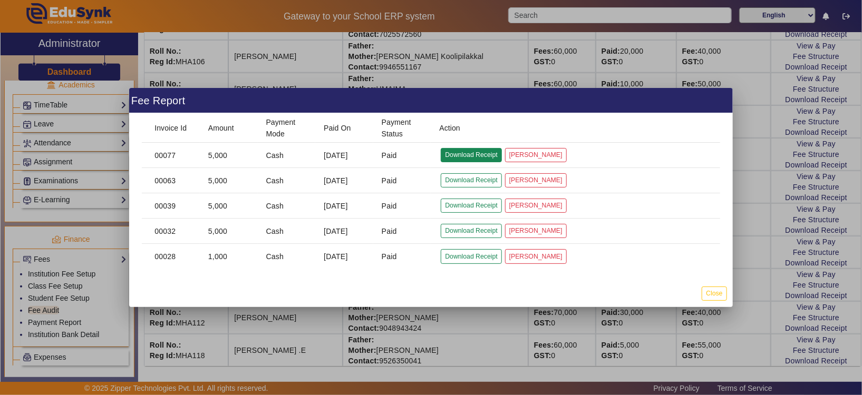
click at [462, 159] on button "Download Receipt" at bounding box center [471, 155] width 61 height 14
click at [717, 296] on button "Close" at bounding box center [714, 294] width 25 height 14
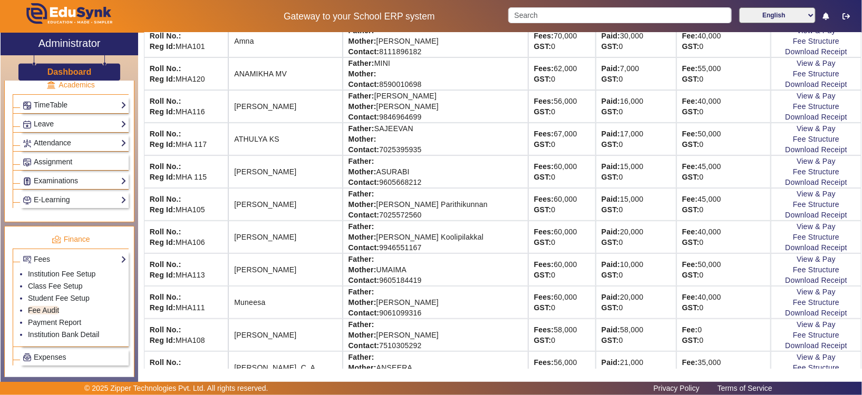
scroll to position [198, 0]
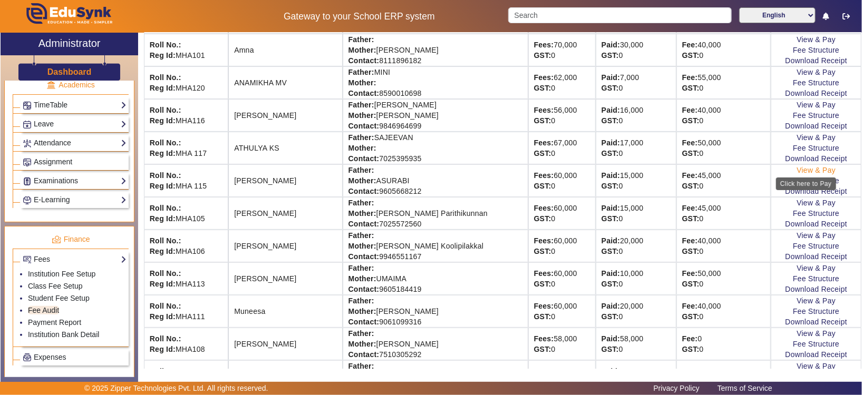
click at [820, 168] on link "View & Pay" at bounding box center [816, 170] width 39 height 8
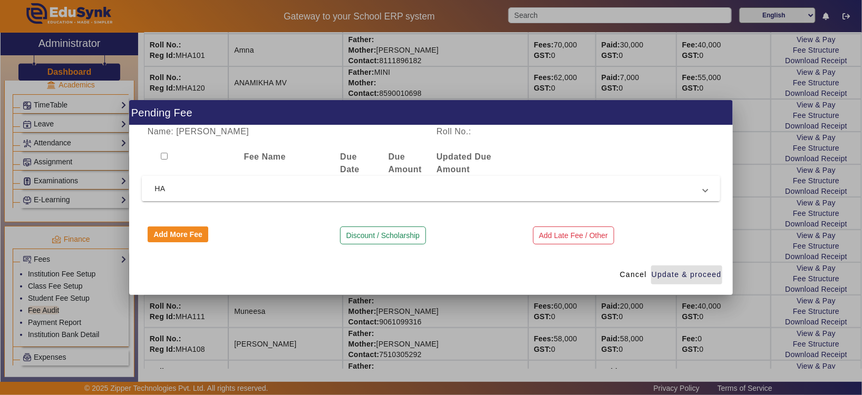
click at [178, 195] on mat-expansion-panel-header "HA" at bounding box center [431, 188] width 578 height 25
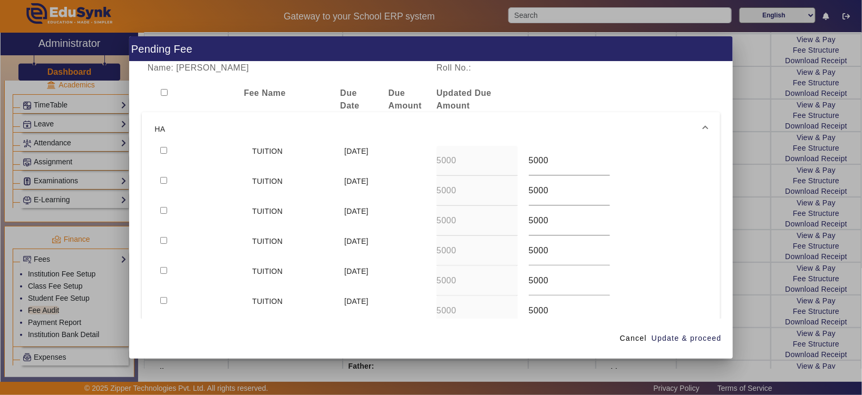
click at [163, 153] on input "checkbox" at bounding box center [163, 150] width 7 height 7
checkbox input "true"
click at [699, 344] on span "Update & proceed" at bounding box center [687, 338] width 70 height 11
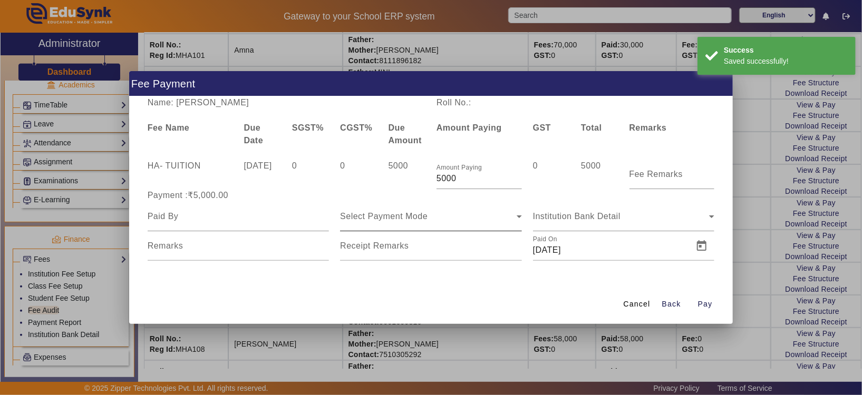
click at [520, 217] on icon at bounding box center [519, 217] width 5 height 3
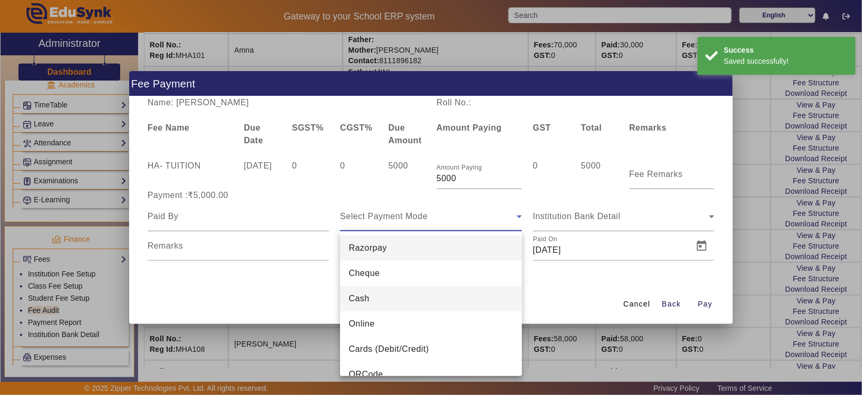
click at [442, 298] on mat-option "Cash" at bounding box center [431, 298] width 182 height 25
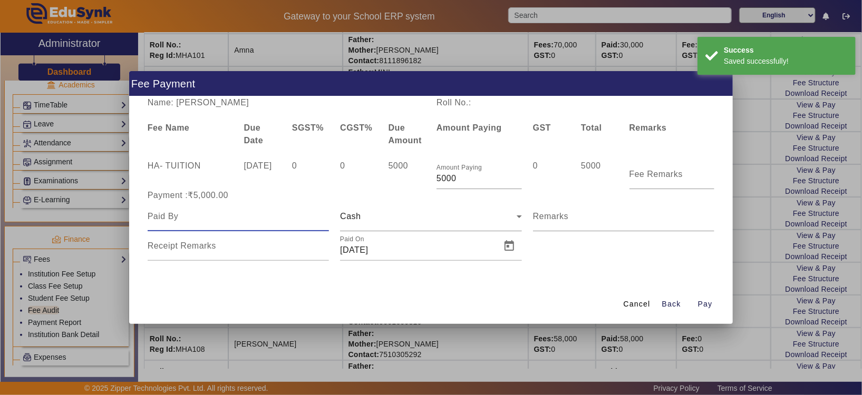
click at [249, 216] on input at bounding box center [239, 216] width 182 height 13
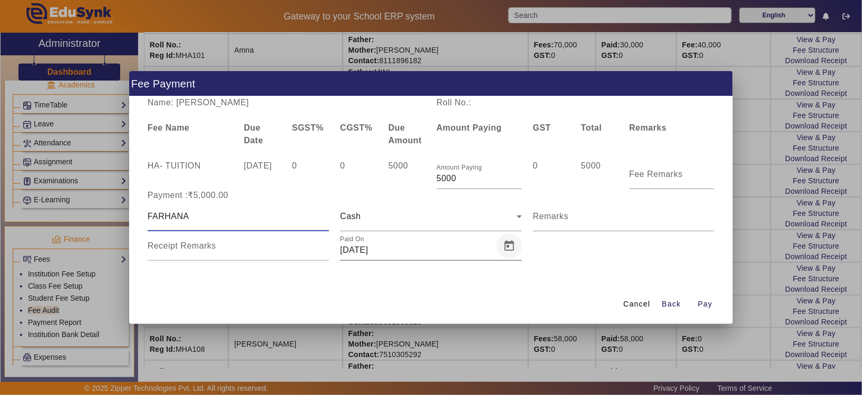
type input "FARHANA"
click at [510, 253] on span "Open calendar" at bounding box center [509, 246] width 25 height 25
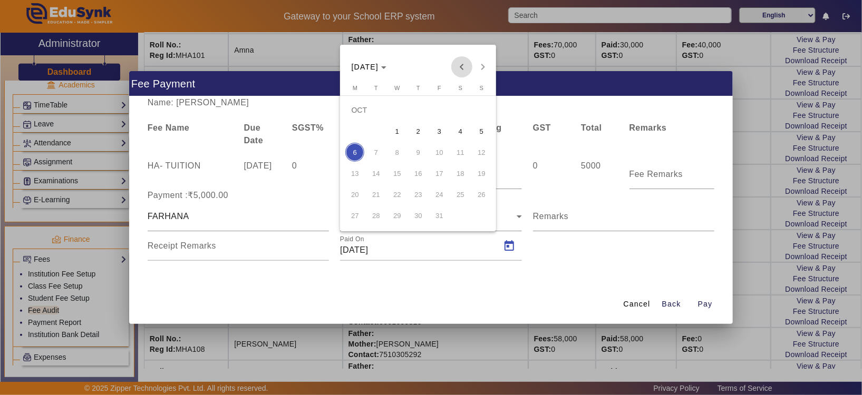
click at [462, 65] on span "Previous month" at bounding box center [461, 66] width 21 height 21
click at [376, 210] on span "30" at bounding box center [375, 215] width 19 height 19
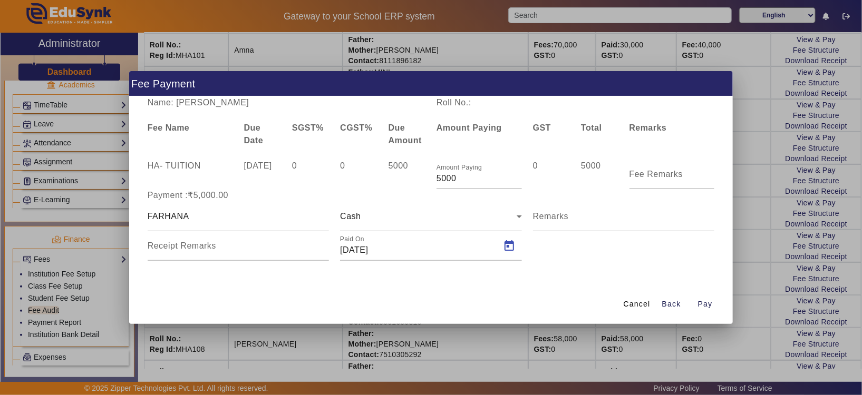
type input "[DATE]"
click at [582, 210] on div "Remarks" at bounding box center [624, 217] width 182 height 30
type input "OCTOBER FEE"
click at [711, 311] on span "button" at bounding box center [706, 304] width 34 height 25
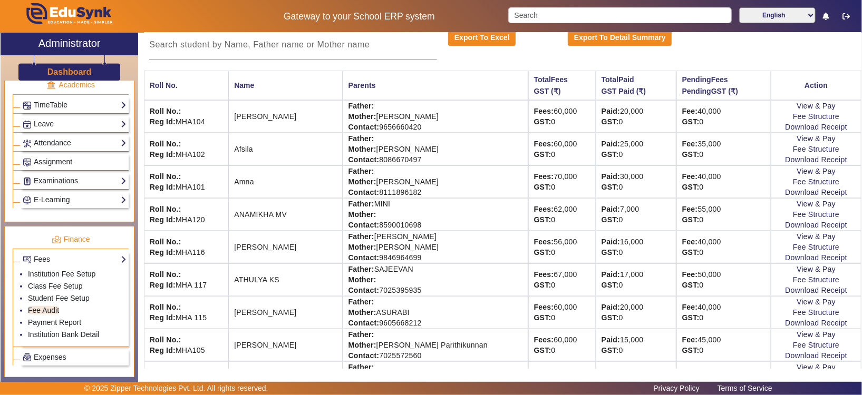
scroll to position [98, 0]
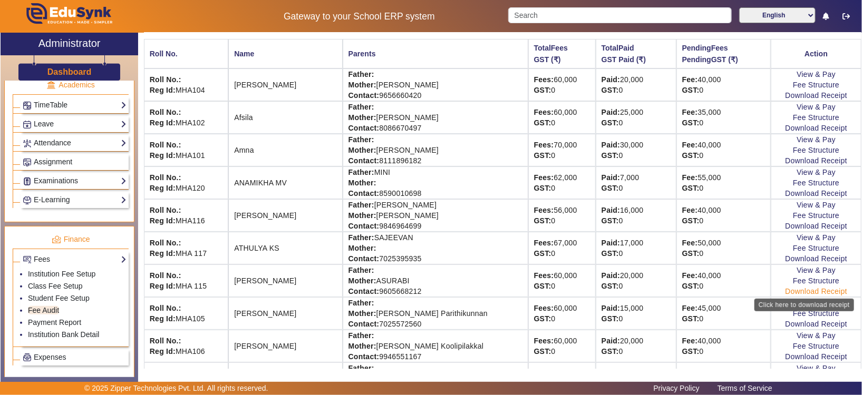
click at [816, 291] on link "Download Receipt" at bounding box center [816, 291] width 62 height 8
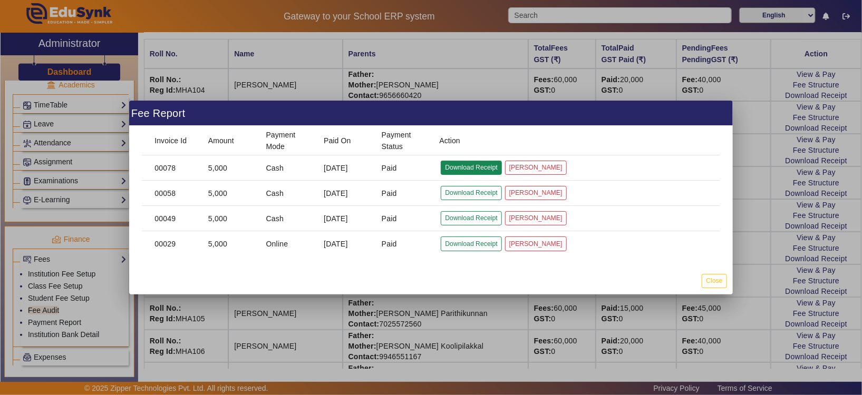
click at [457, 167] on button "Download Receipt" at bounding box center [471, 168] width 61 height 14
click at [717, 282] on button "Close" at bounding box center [714, 281] width 25 height 14
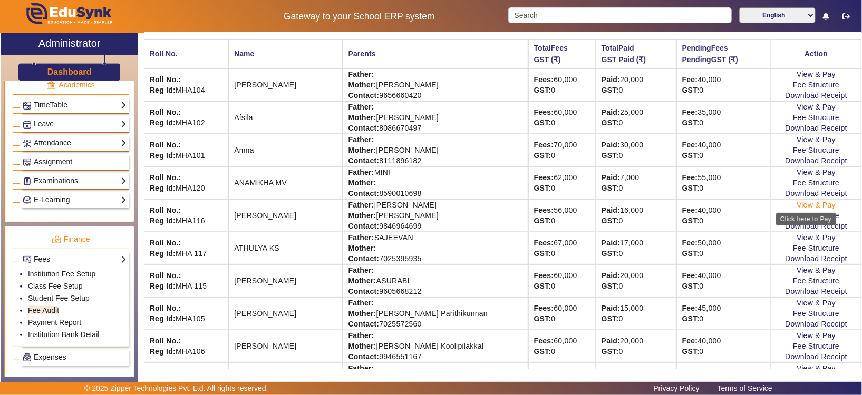
click at [799, 204] on link "View & Pay" at bounding box center [816, 205] width 39 height 8
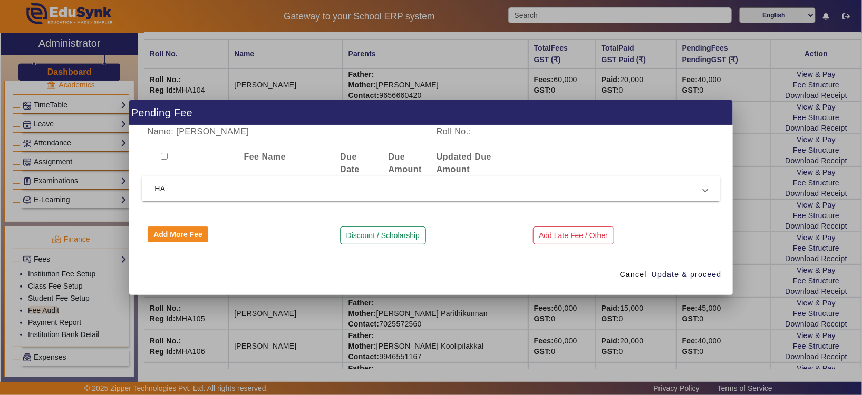
click at [165, 197] on mat-expansion-panel-header "HA" at bounding box center [431, 188] width 578 height 25
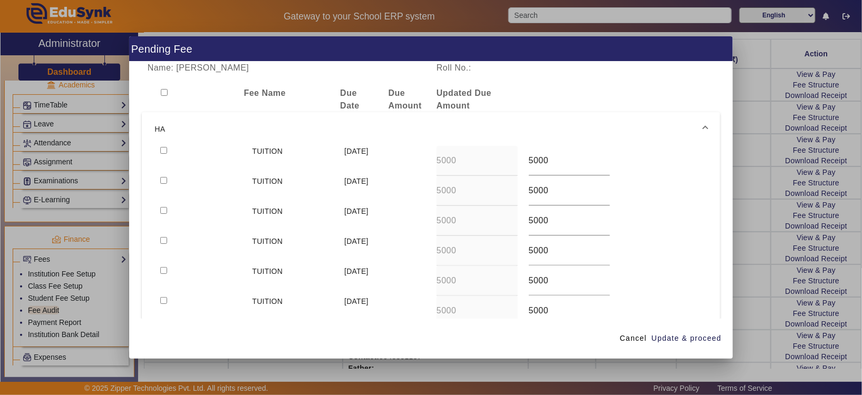
click at [161, 153] on input "checkbox" at bounding box center [163, 150] width 7 height 7
checkbox input "true"
click at [709, 336] on span "Update & proceed" at bounding box center [687, 338] width 70 height 11
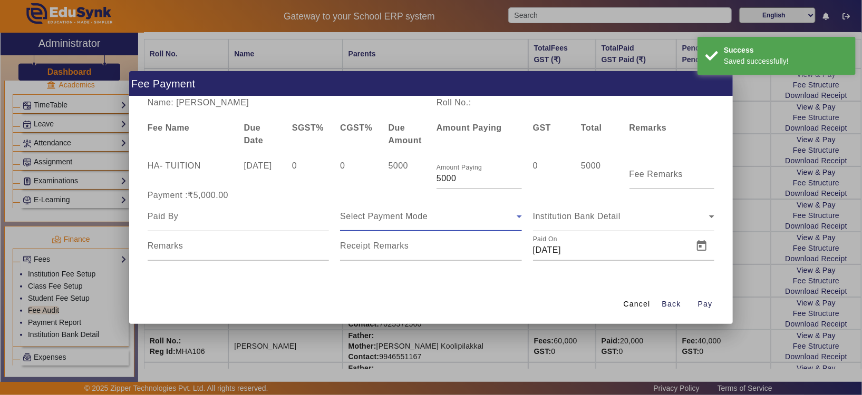
click at [516, 220] on icon at bounding box center [519, 216] width 13 height 13
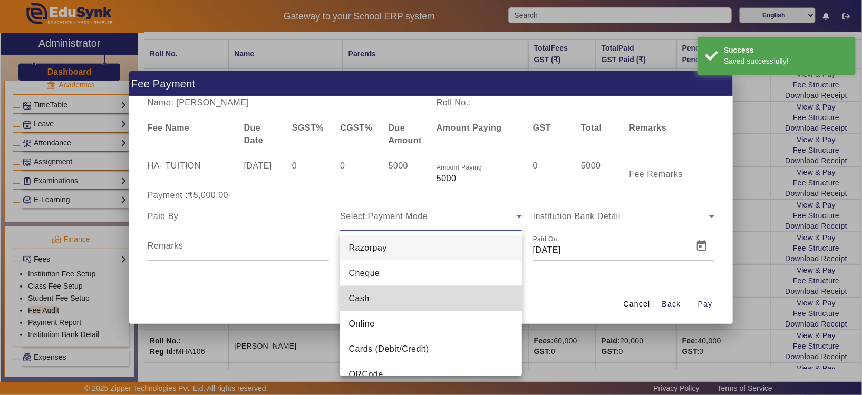
click at [456, 291] on mat-option "Cash" at bounding box center [431, 298] width 182 height 25
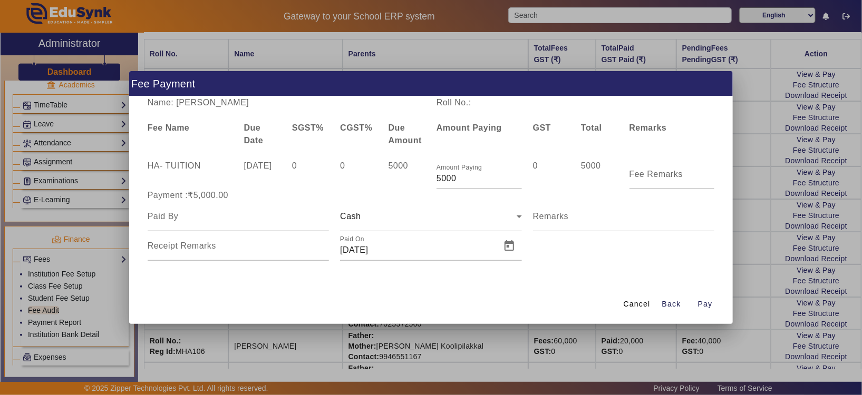
click at [230, 223] on div at bounding box center [239, 217] width 182 height 30
type input "[PERSON_NAME]"
click at [709, 303] on span "Pay" at bounding box center [705, 304] width 15 height 11
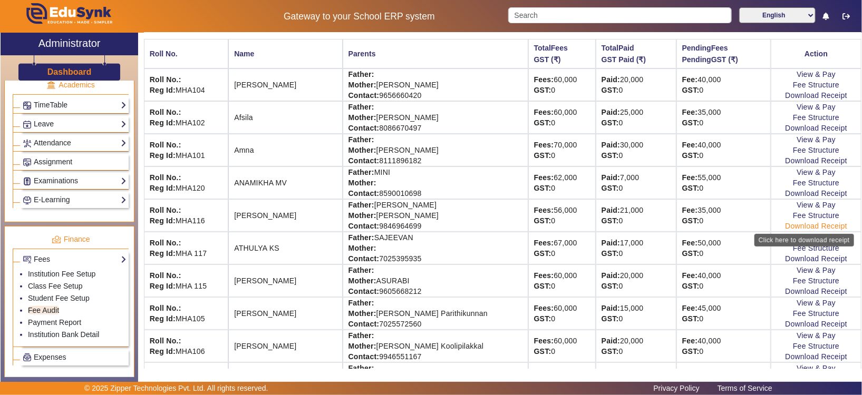
click at [790, 223] on link "Download Receipt" at bounding box center [816, 226] width 62 height 8
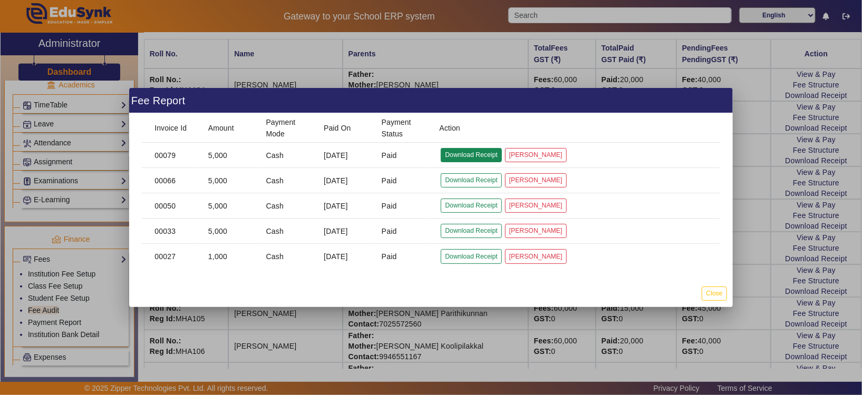
click at [489, 156] on button "Download Receipt" at bounding box center [471, 155] width 61 height 14
click at [715, 294] on button "Close" at bounding box center [714, 294] width 25 height 14
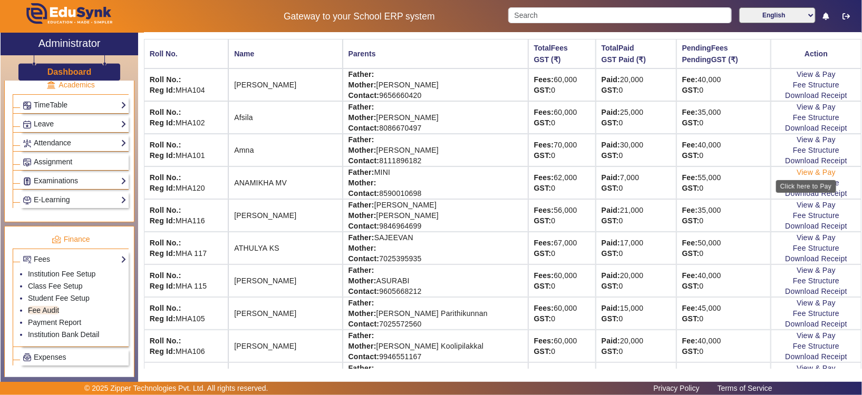
click at [800, 173] on link "View & Pay" at bounding box center [816, 172] width 39 height 8
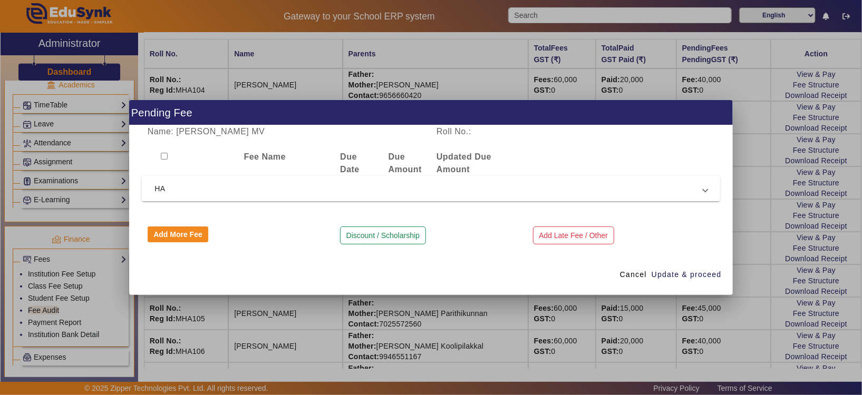
click at [183, 192] on span "HA" at bounding box center [428, 188] width 549 height 13
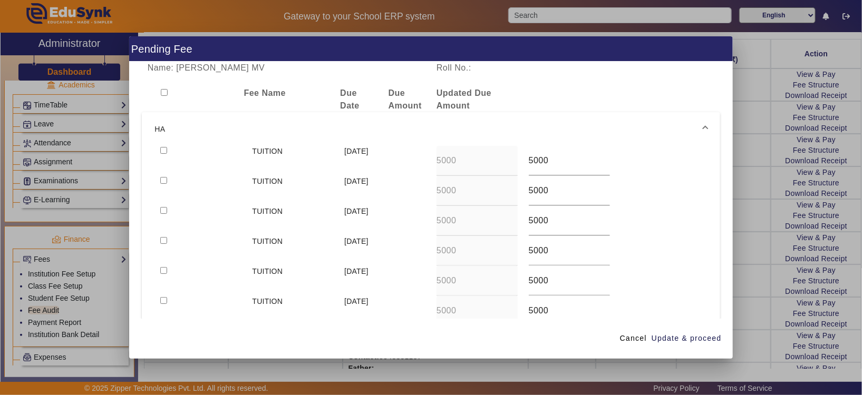
click at [160, 150] on input "checkbox" at bounding box center [163, 150] width 7 height 7
checkbox input "true"
click at [704, 337] on span "Update & proceed" at bounding box center [687, 338] width 70 height 11
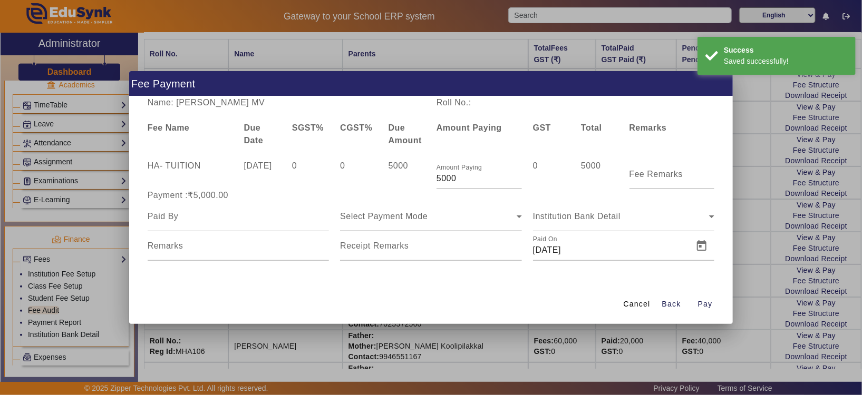
click at [519, 223] on icon at bounding box center [519, 216] width 13 height 13
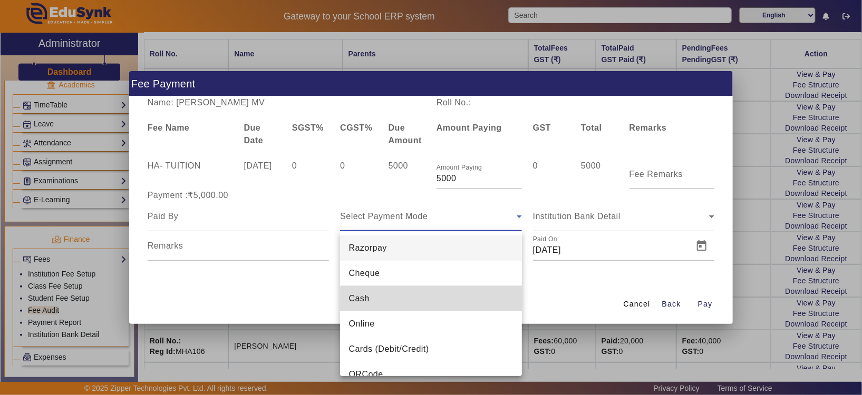
click at [449, 299] on mat-option "Cash" at bounding box center [431, 298] width 182 height 25
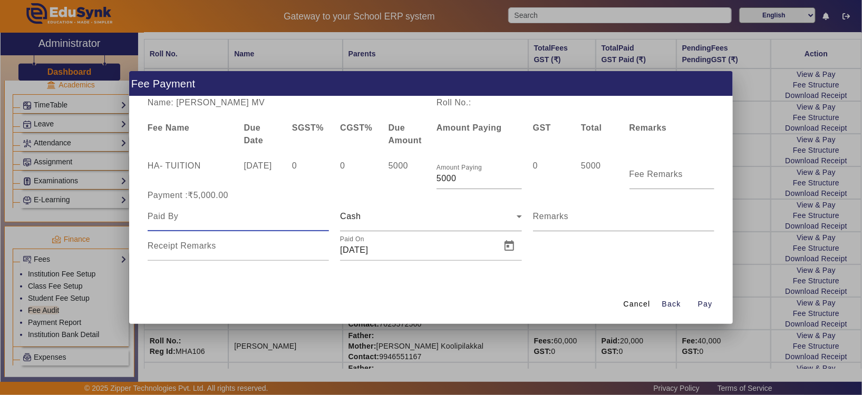
click at [278, 216] on input at bounding box center [239, 216] width 182 height 13
type input "[PERSON_NAME]"
click at [712, 302] on span "Pay" at bounding box center [705, 304] width 15 height 11
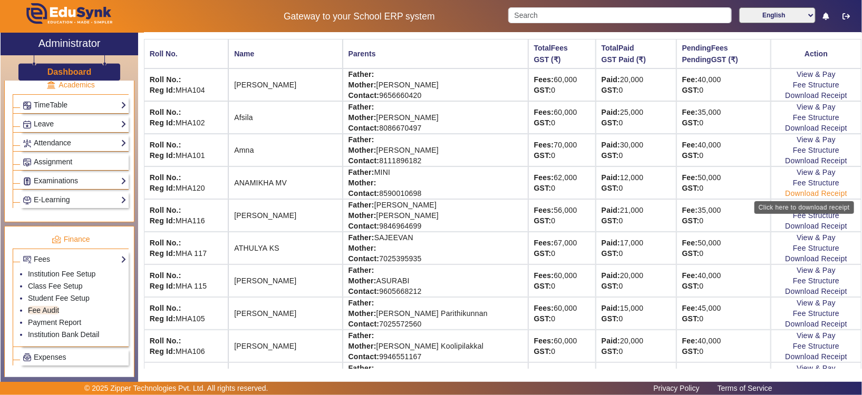
click at [785, 189] on link "Download Receipt" at bounding box center [816, 193] width 62 height 8
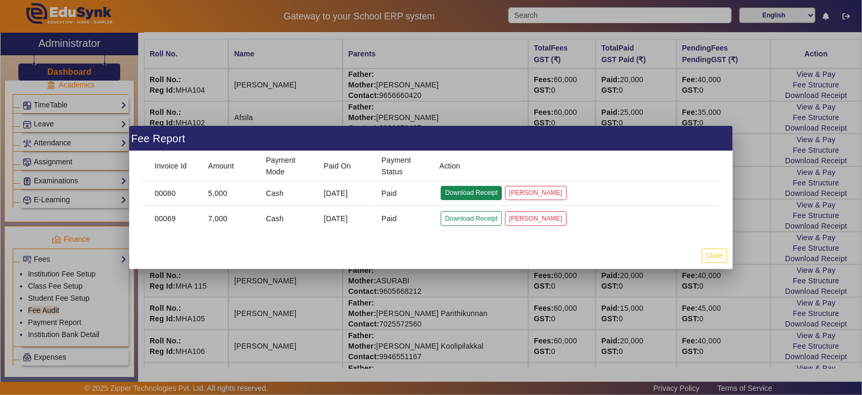
click at [455, 193] on button "Download Receipt" at bounding box center [471, 193] width 61 height 14
click at [718, 255] on button "Close" at bounding box center [714, 256] width 25 height 14
